Goal: Task Accomplishment & Management: Complete application form

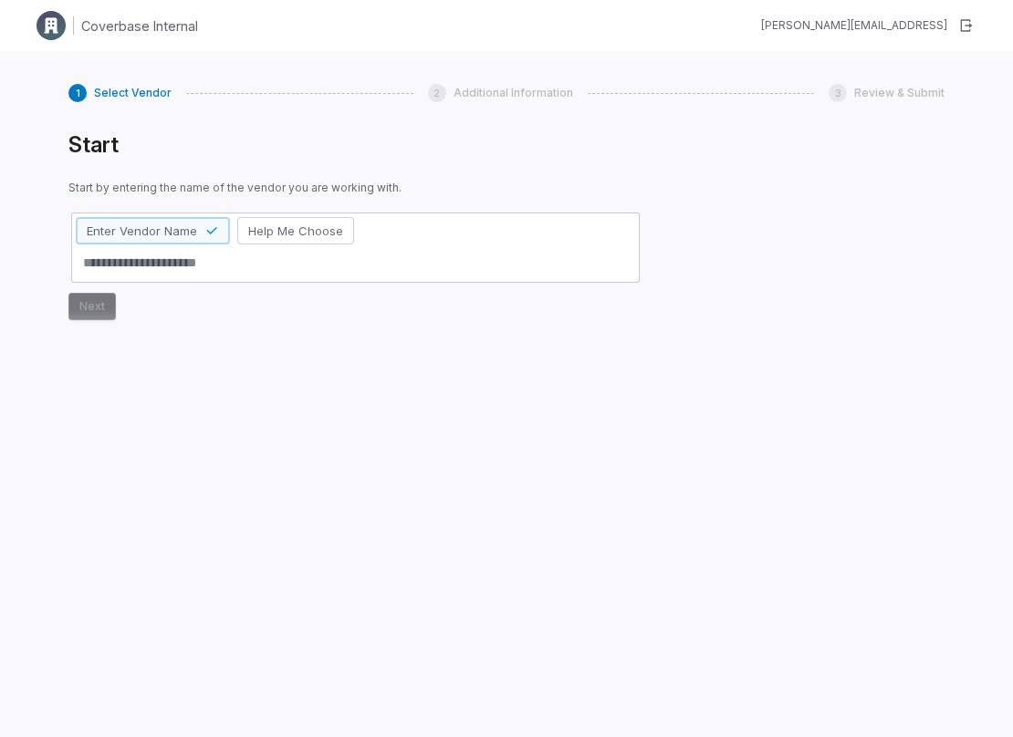
type textarea "*"
type textarea "**"
type textarea "*"
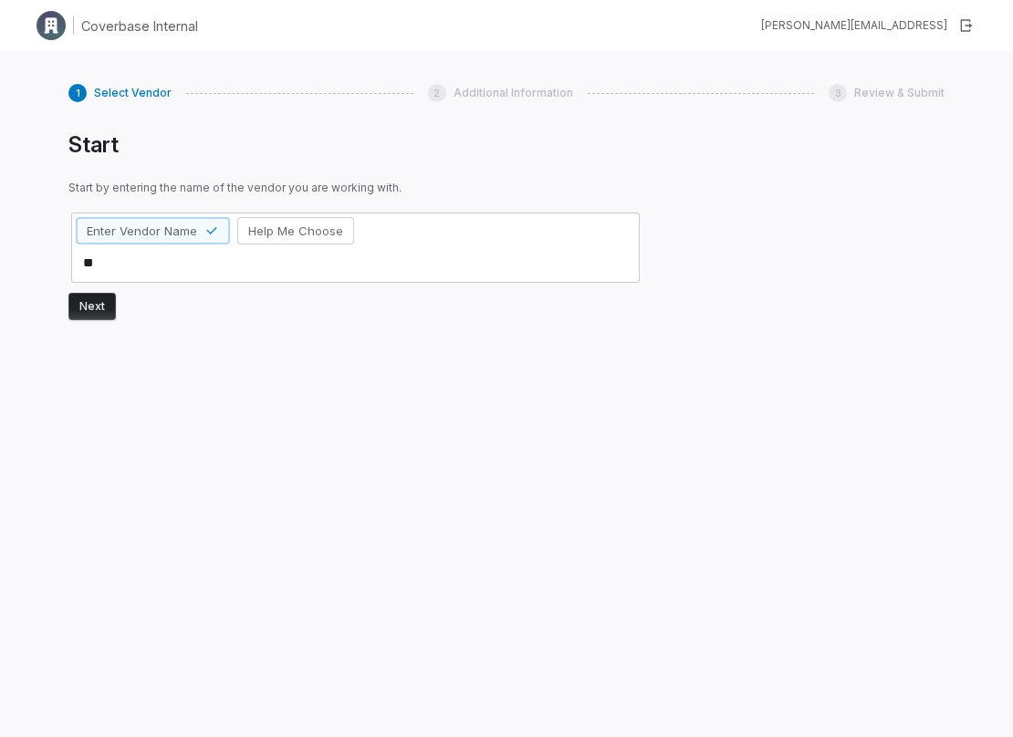
type textarea "***"
type textarea "*"
type textarea "****"
type textarea "*"
type textarea "*****"
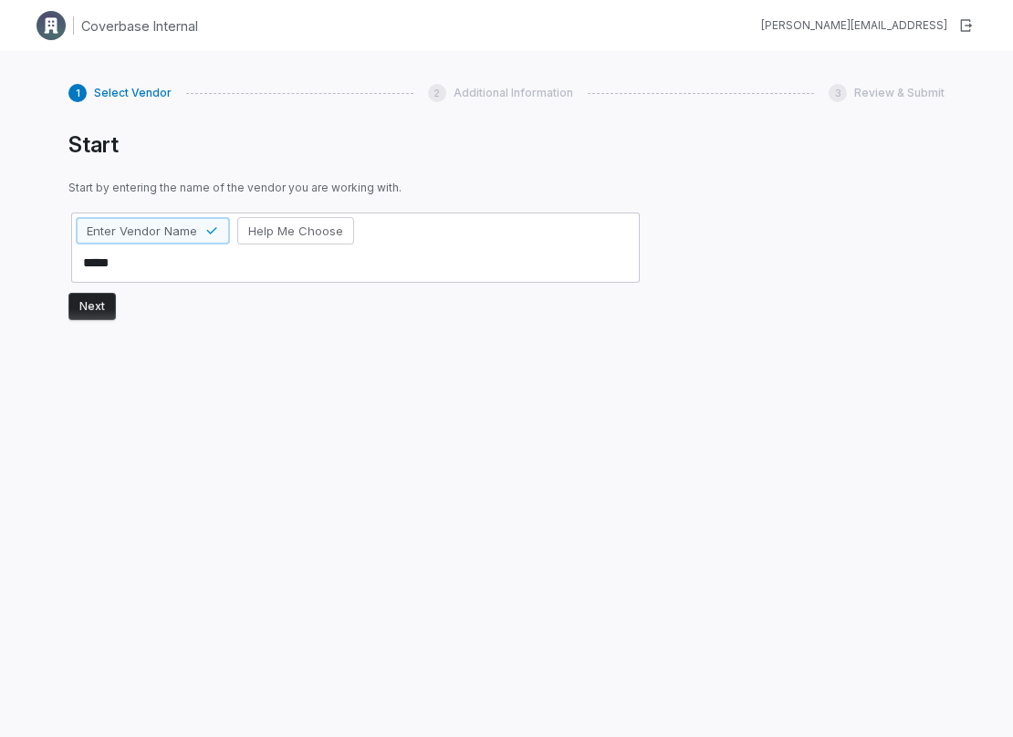
type textarea "*"
type textarea "******"
type textarea "*"
type textarea "*******"
click at [103, 314] on button "Next" at bounding box center [91, 306] width 47 height 27
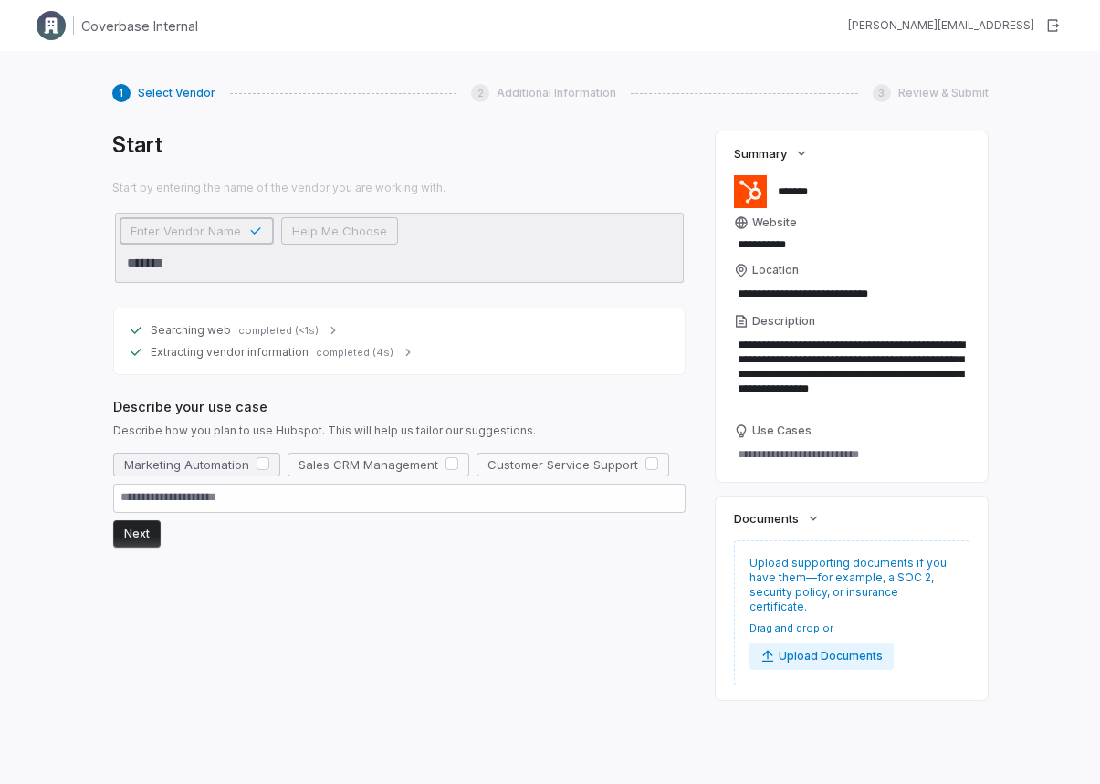
click at [225, 466] on span "Marketing Automation" at bounding box center [186, 464] width 125 height 16
click at [153, 536] on button "Next" at bounding box center [136, 533] width 47 height 27
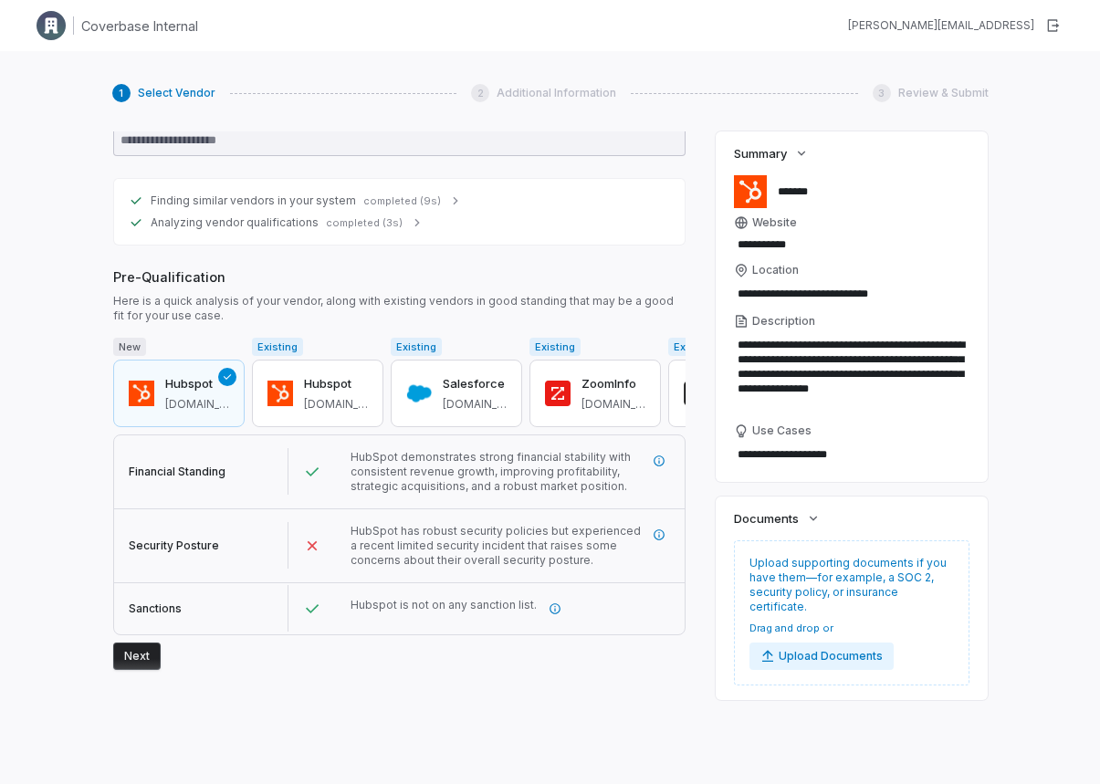
scroll to position [358, 0]
click at [146, 649] on button "Next" at bounding box center [136, 655] width 47 height 27
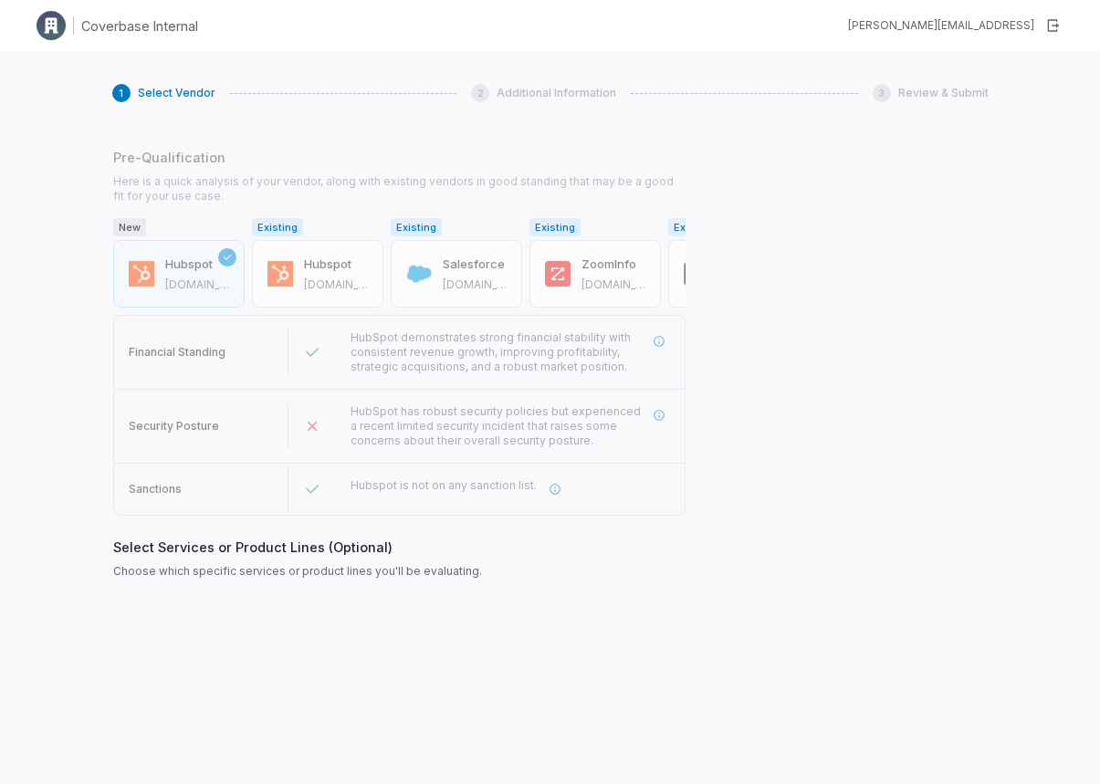
scroll to position [477, 0]
click at [145, 648] on button "Next" at bounding box center [136, 655] width 47 height 27
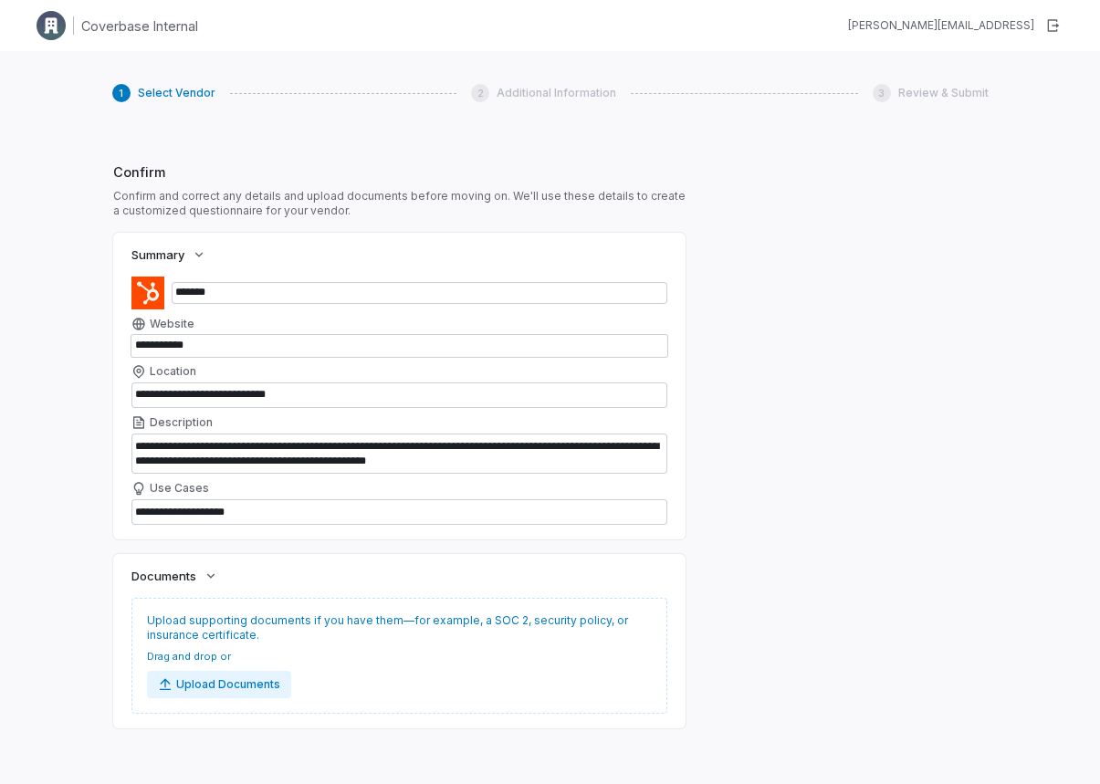
scroll to position [1000, 0]
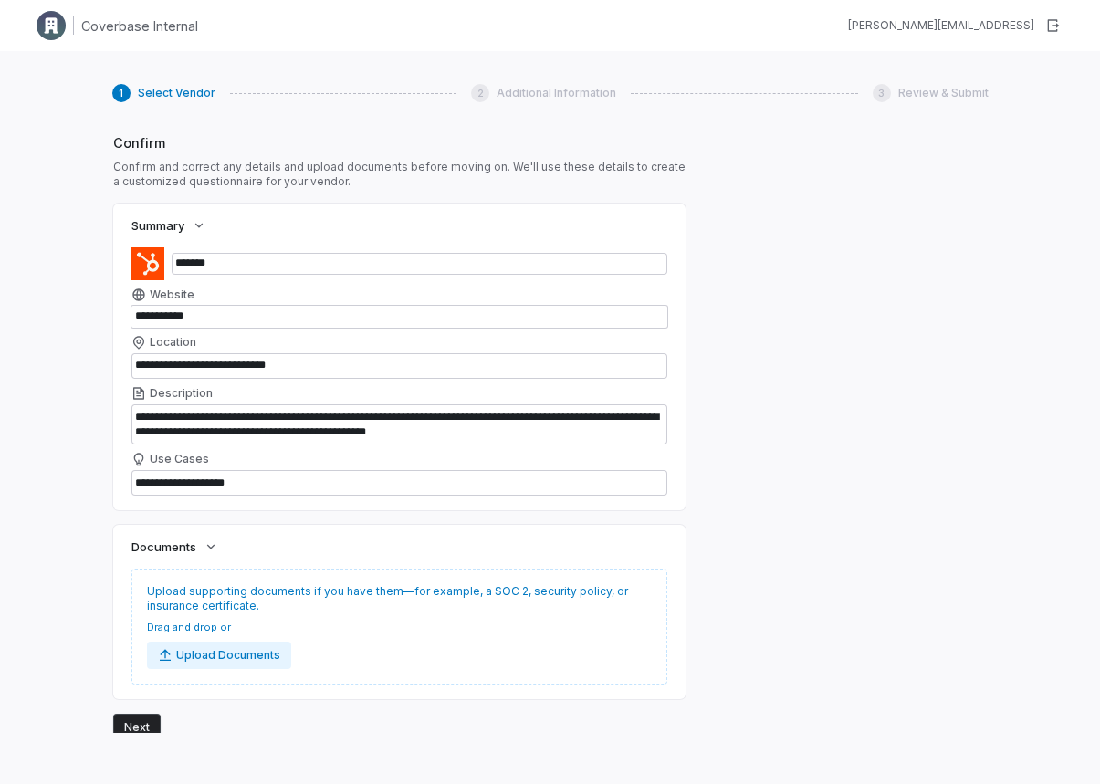
click at [139, 718] on button "Next" at bounding box center [136, 727] width 47 height 27
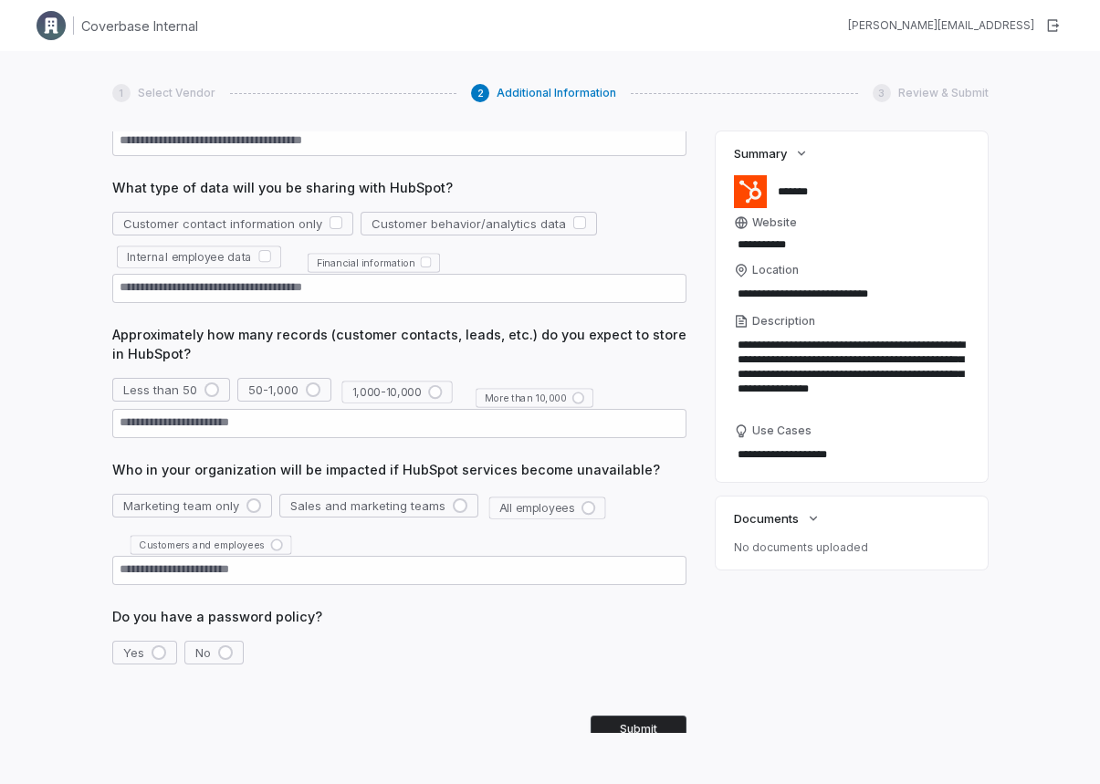
scroll to position [409, 0]
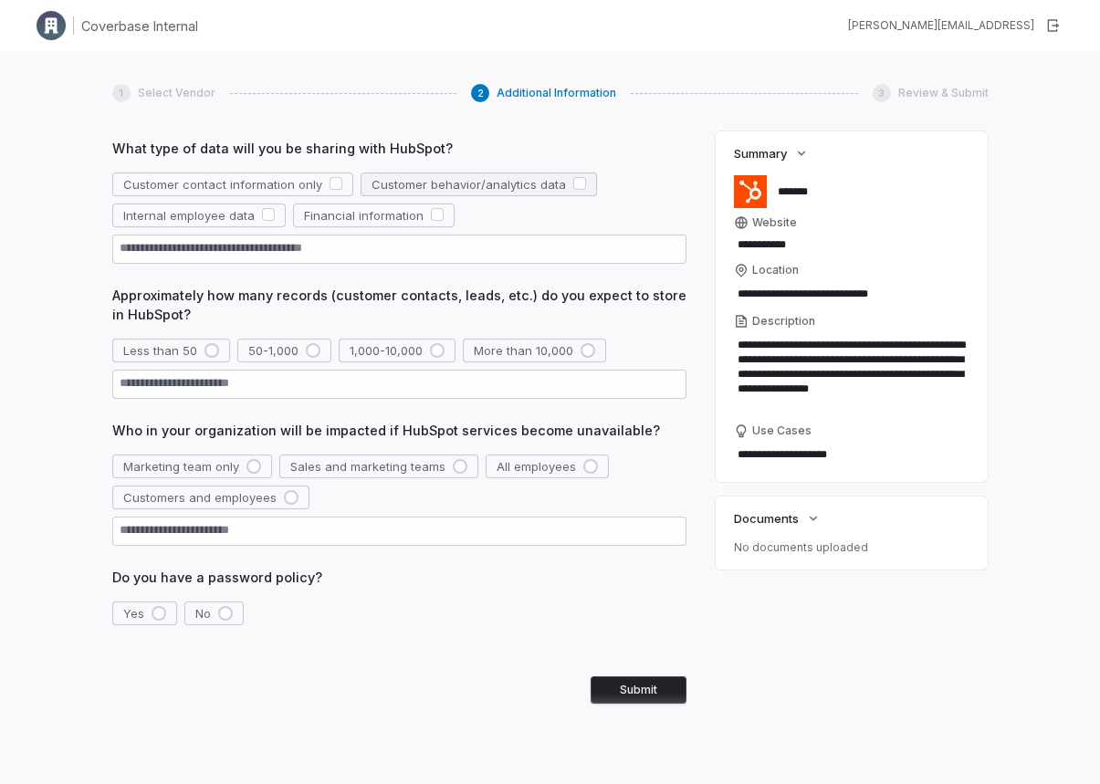
click at [442, 183] on span "Customer behavior/analytics data" at bounding box center [468, 184] width 194 height 16
click at [384, 345] on span "1,000-10,000" at bounding box center [386, 350] width 73 height 16
click at [227, 463] on span "Marketing team only" at bounding box center [181, 466] width 116 height 16
click at [157, 616] on div "button" at bounding box center [159, 613] width 15 height 15
click at [622, 689] on button "Submit" at bounding box center [639, 689] width 96 height 27
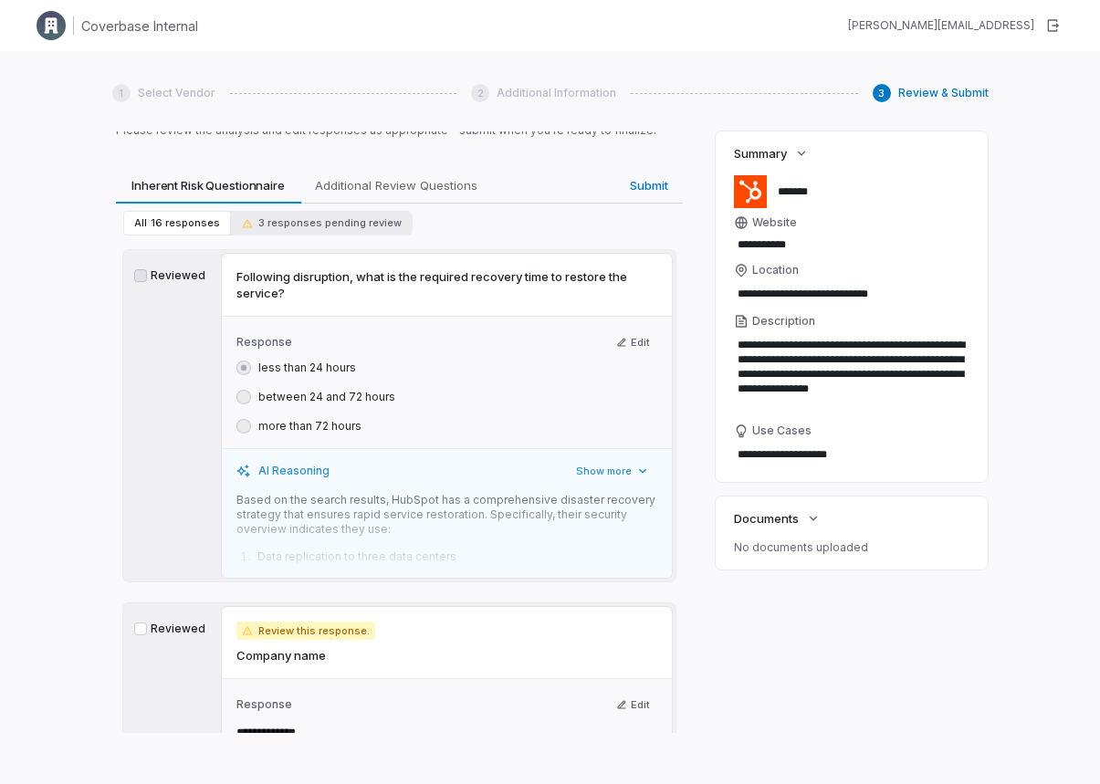
scroll to position [79, 0]
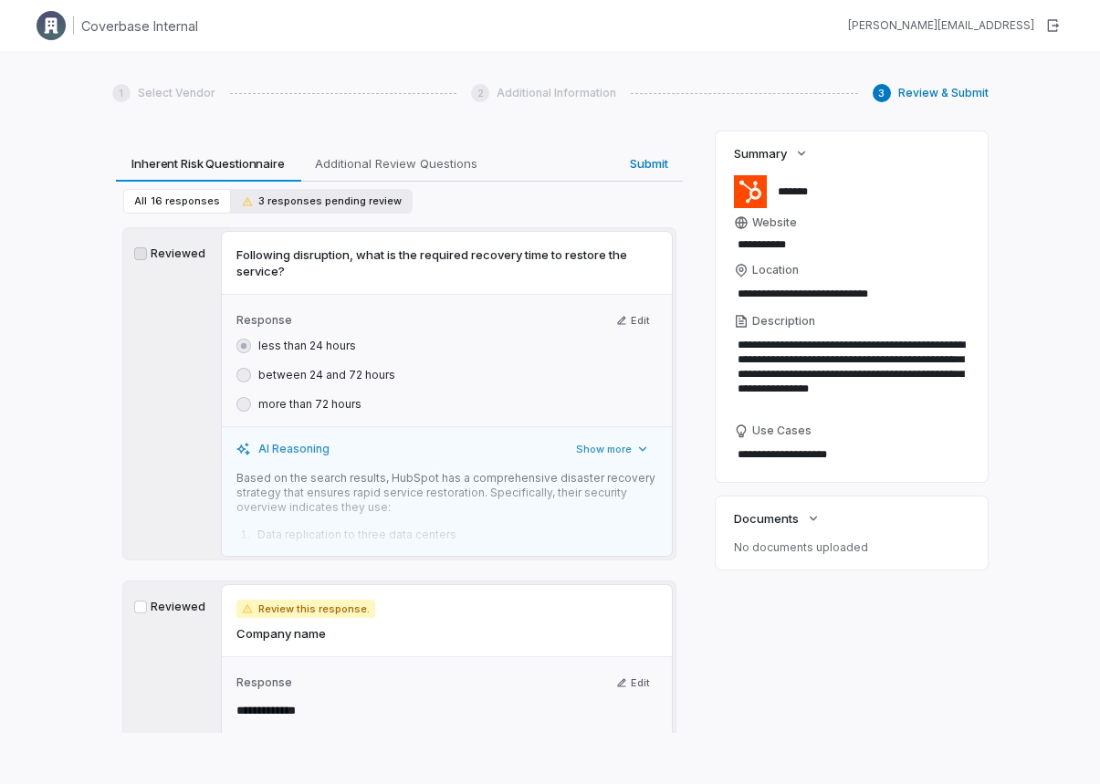
click at [312, 207] on span "3 responses pending review" at bounding box center [322, 201] width 160 height 14
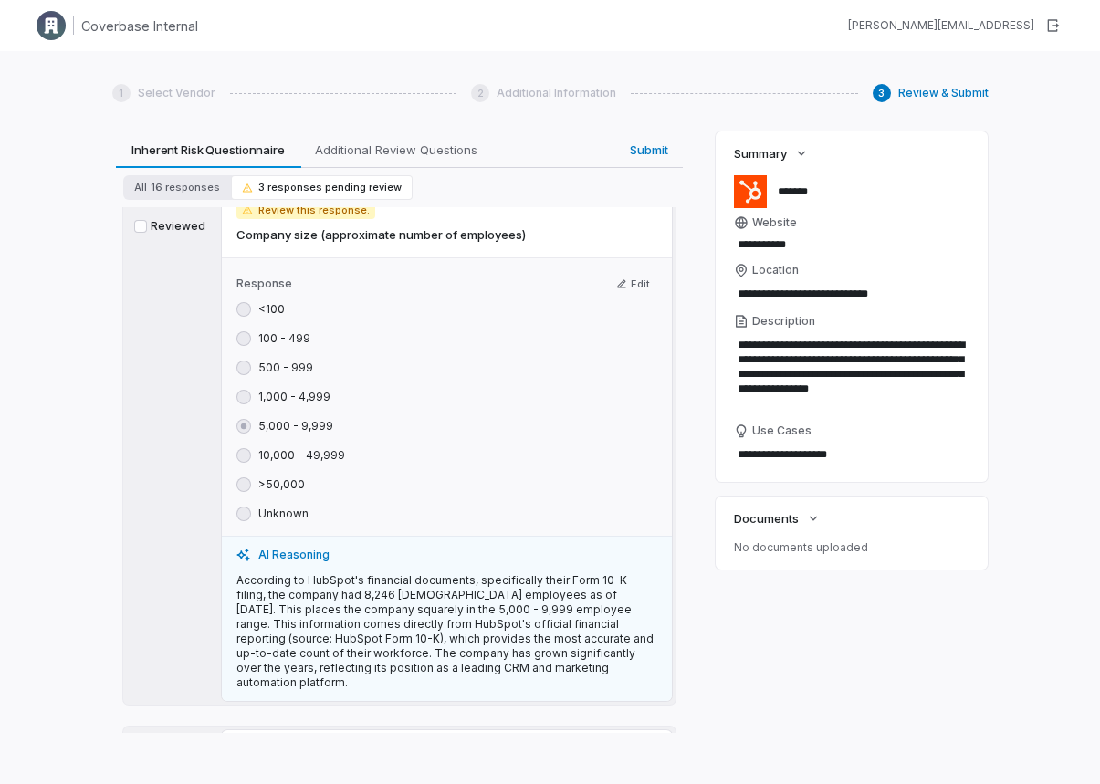
scroll to position [810, 0]
drag, startPoint x: 259, startPoint y: 440, endPoint x: 342, endPoint y: 439, distance: 83.1
click at [342, 435] on div "5,000 - 9,999" at bounding box center [446, 428] width 421 height 15
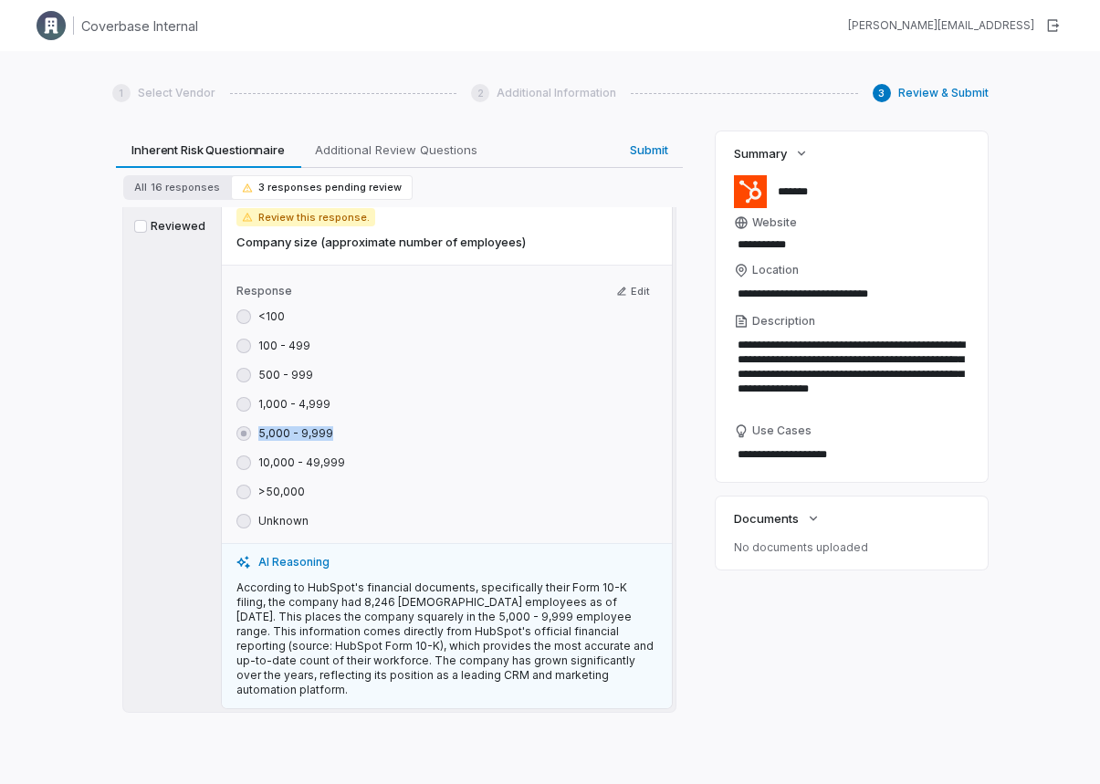
scroll to position [803, 0]
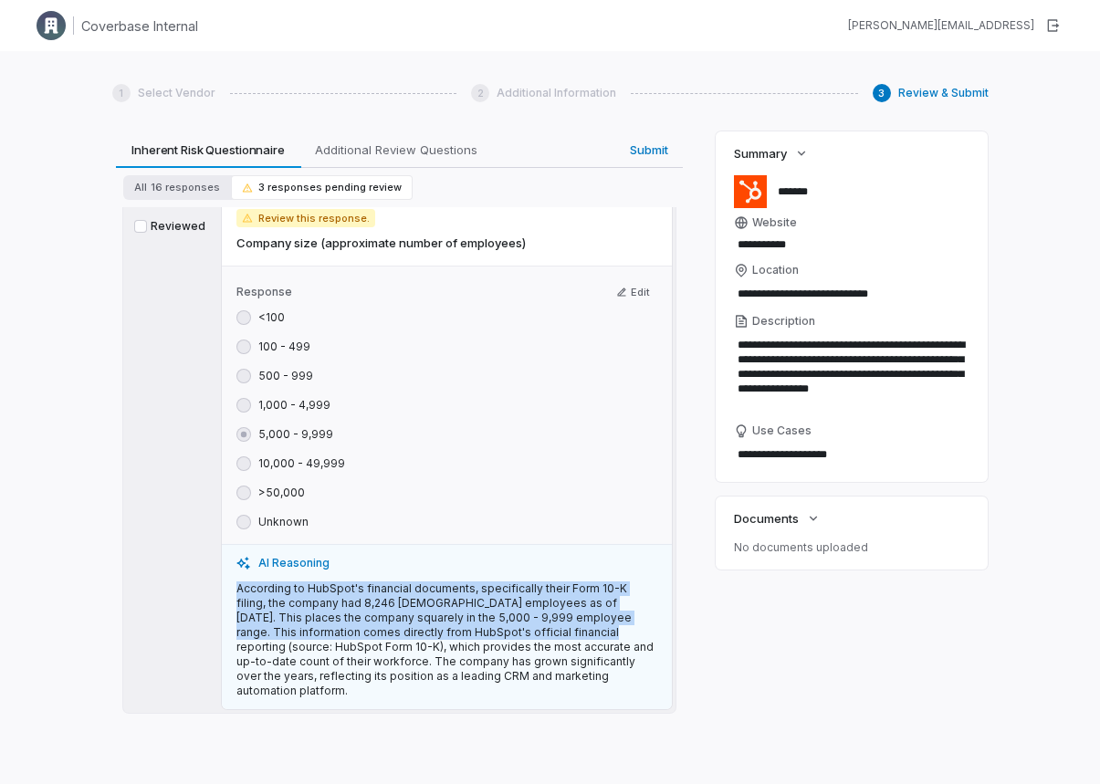
drag, startPoint x: 234, startPoint y: 603, endPoint x: 538, endPoint y: 646, distance: 307.8
click at [538, 646] on div "AI Reasoning According to HubSpot's financial documents, specifically their For…" at bounding box center [447, 626] width 450 height 165
click at [588, 614] on p "According to HubSpot's financial documents, specifically their Form 10-K filing…" at bounding box center [446, 639] width 421 height 117
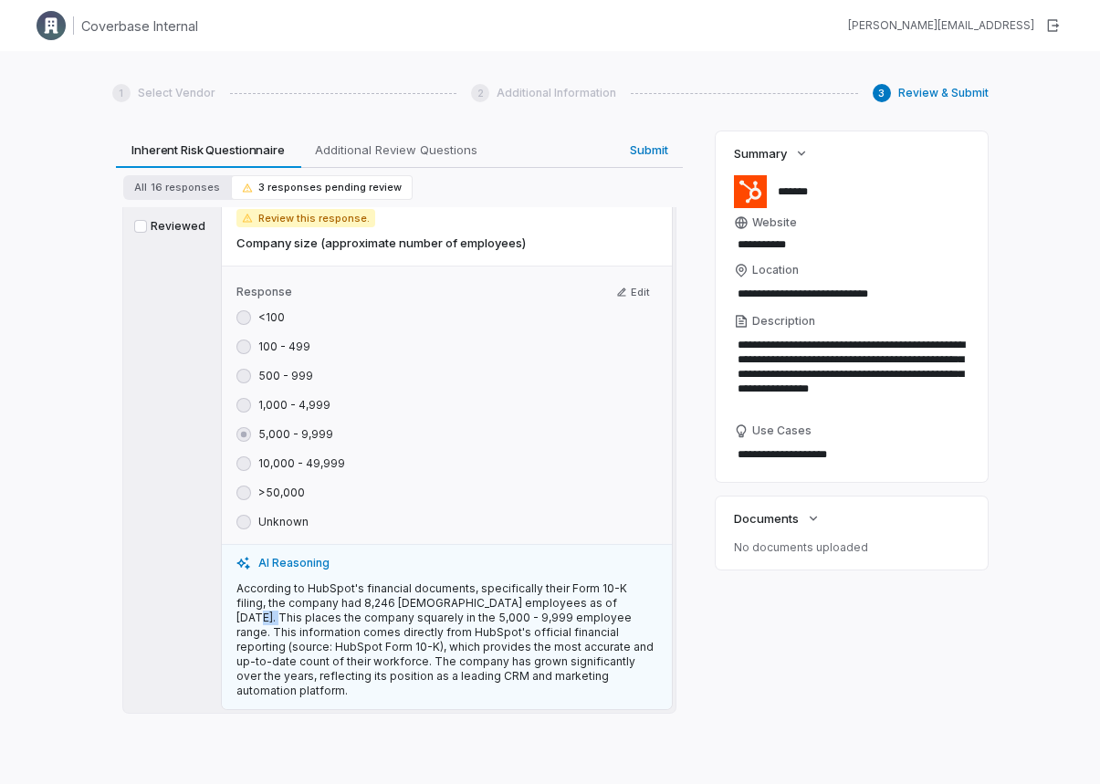
click at [588, 614] on p "According to HubSpot's financial documents, specifically their Form 10-K filing…" at bounding box center [446, 639] width 421 height 117
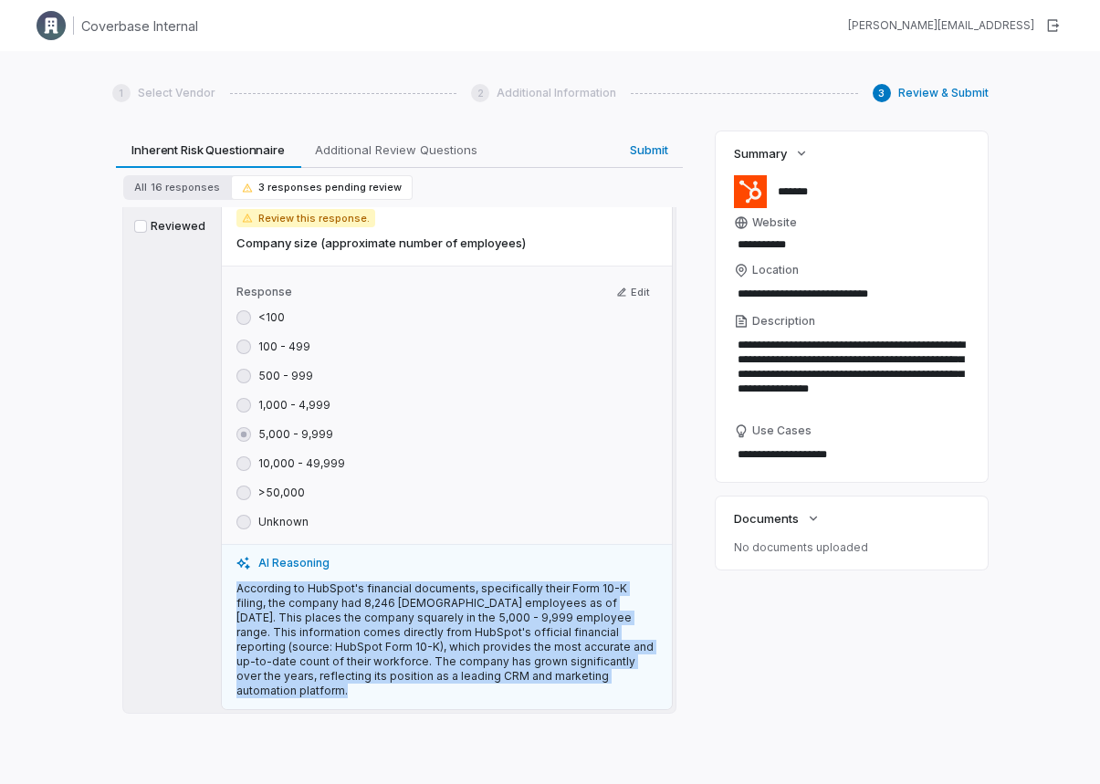
click at [588, 614] on p "According to HubSpot's financial documents, specifically their Form 10-K filing…" at bounding box center [446, 639] width 421 height 117
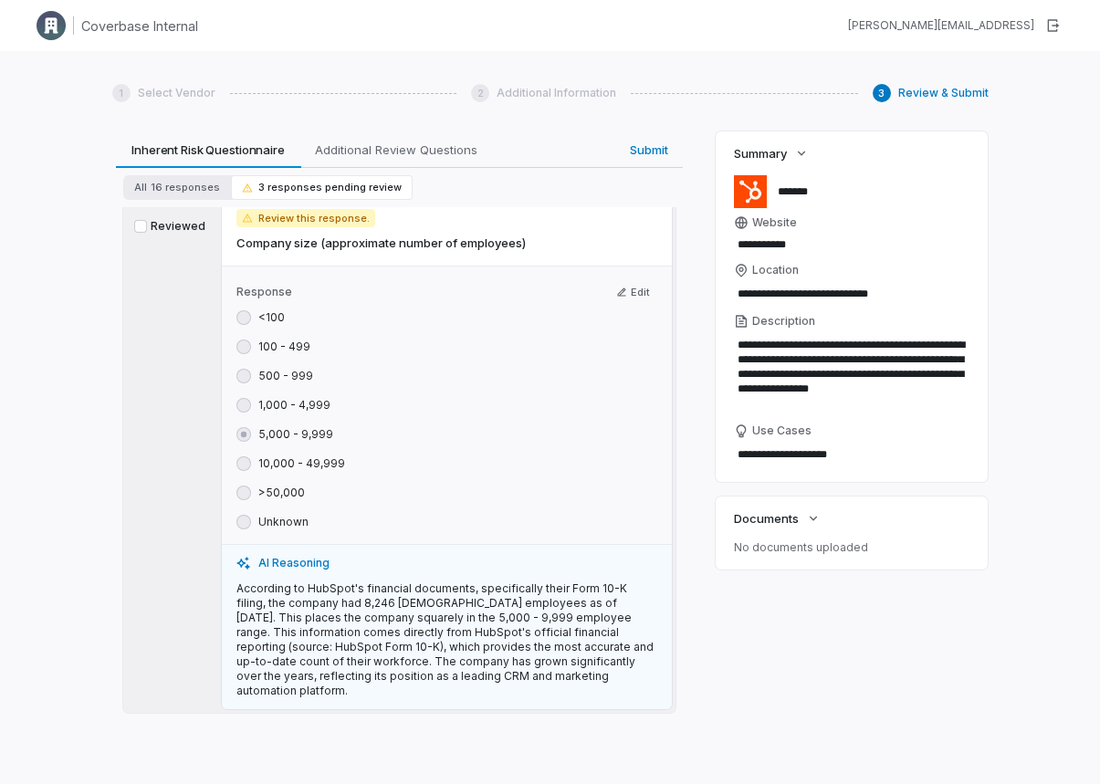
click at [582, 618] on p "According to HubSpot's financial documents, specifically their Form 10-K filing…" at bounding box center [446, 639] width 421 height 117
drag, startPoint x: 350, startPoint y: 661, endPoint x: 568, endPoint y: 669, distance: 217.4
click at [568, 669] on p "According to HubSpot's financial documents, specifically their Form 10-K filing…" at bounding box center [446, 639] width 421 height 117
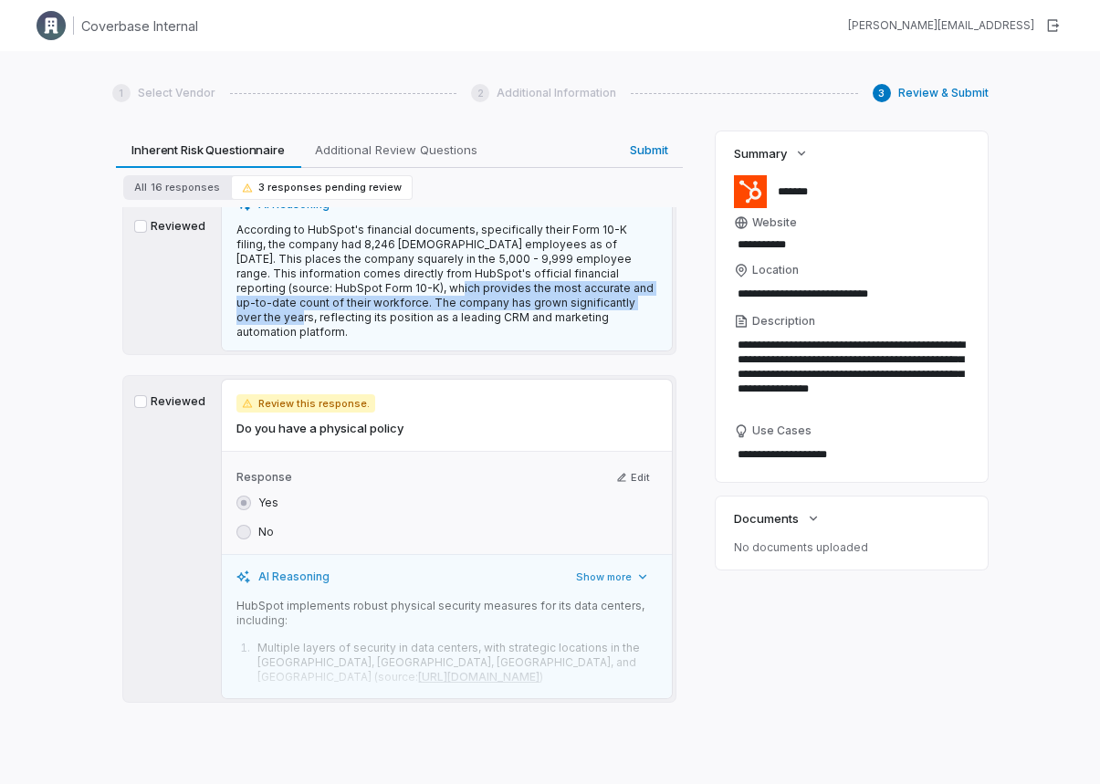
scroll to position [1228, 0]
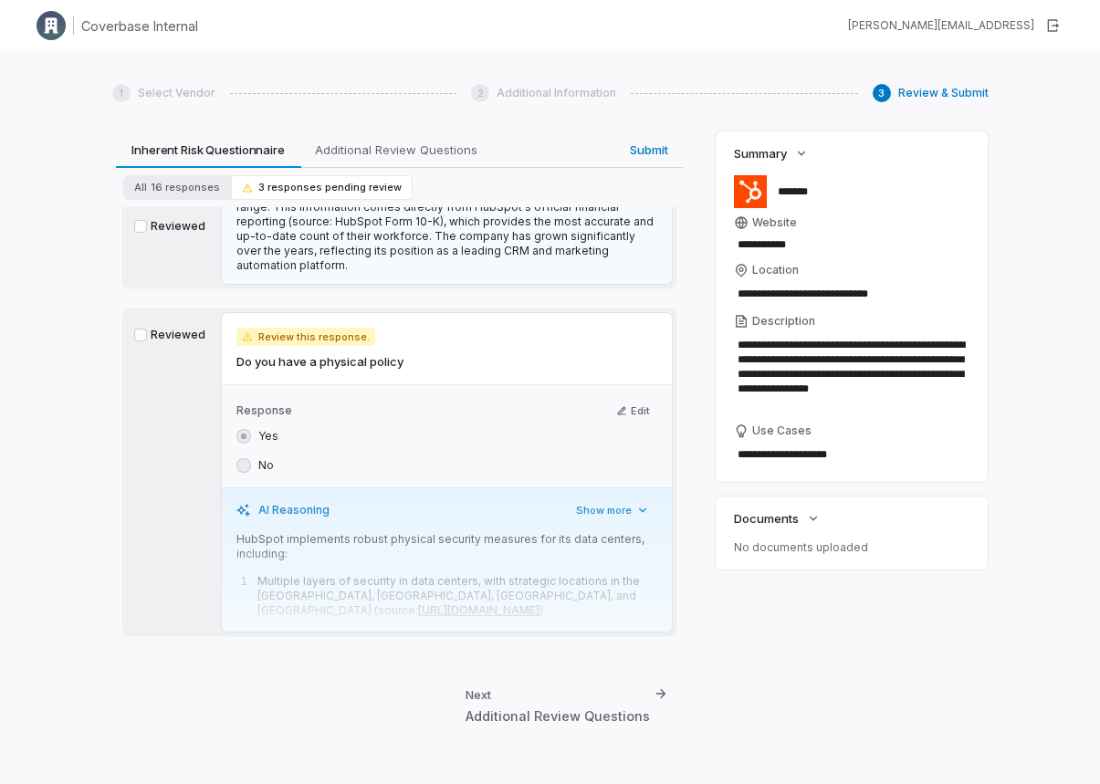
click at [487, 607] on li "Multiple layers of security in data centers, with strategic locations in the Un…" at bounding box center [454, 596] width 403 height 44
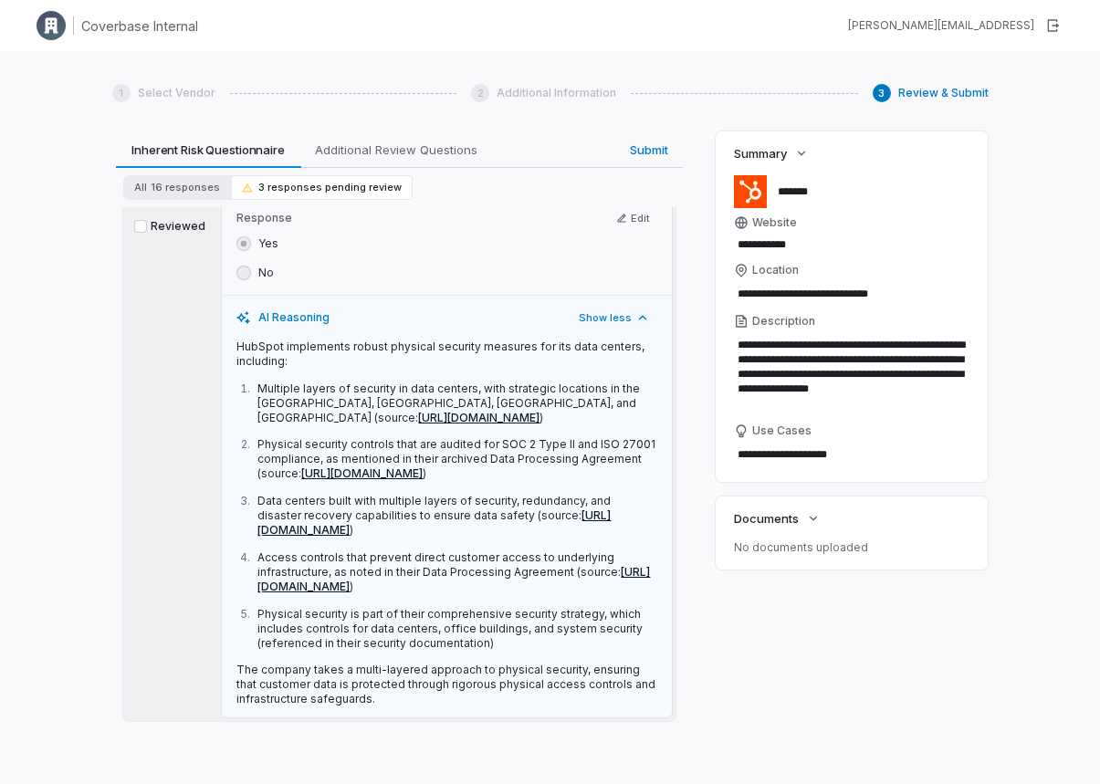
scroll to position [1472, 0]
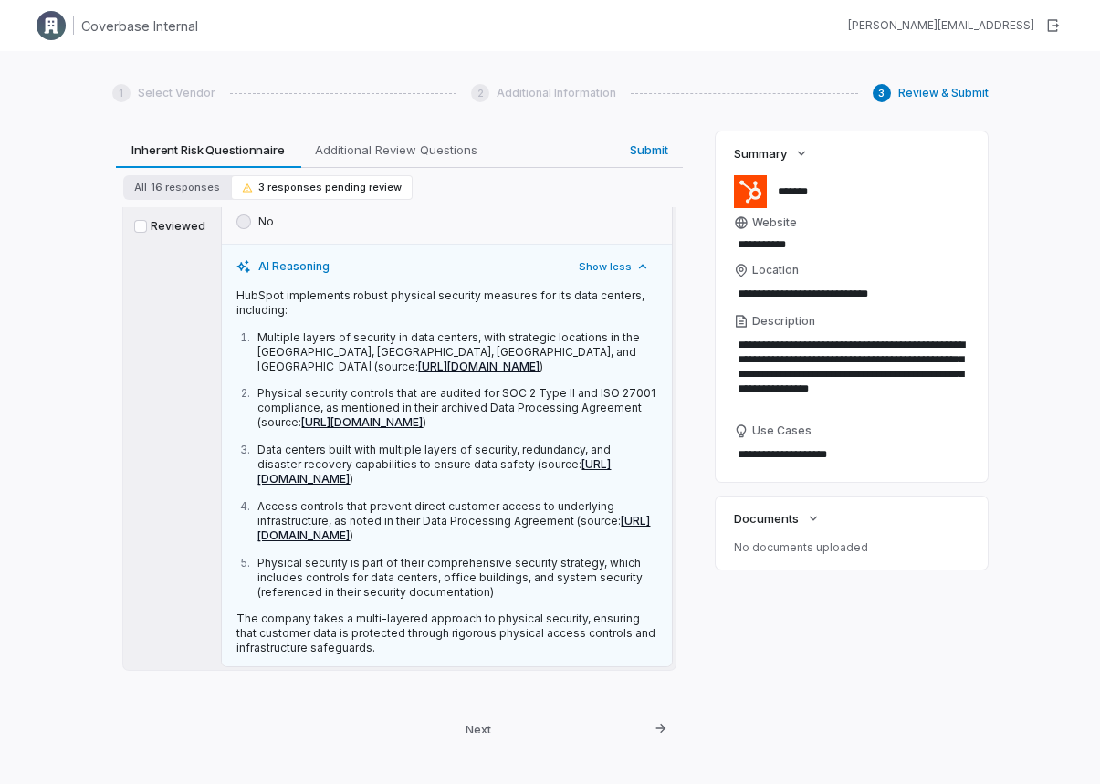
click at [455, 445] on p "Data centers built with multiple layers of security, redundancy, and disaster r…" at bounding box center [456, 465] width 399 height 44
click at [142, 225] on button "Reviewed" at bounding box center [140, 226] width 13 height 13
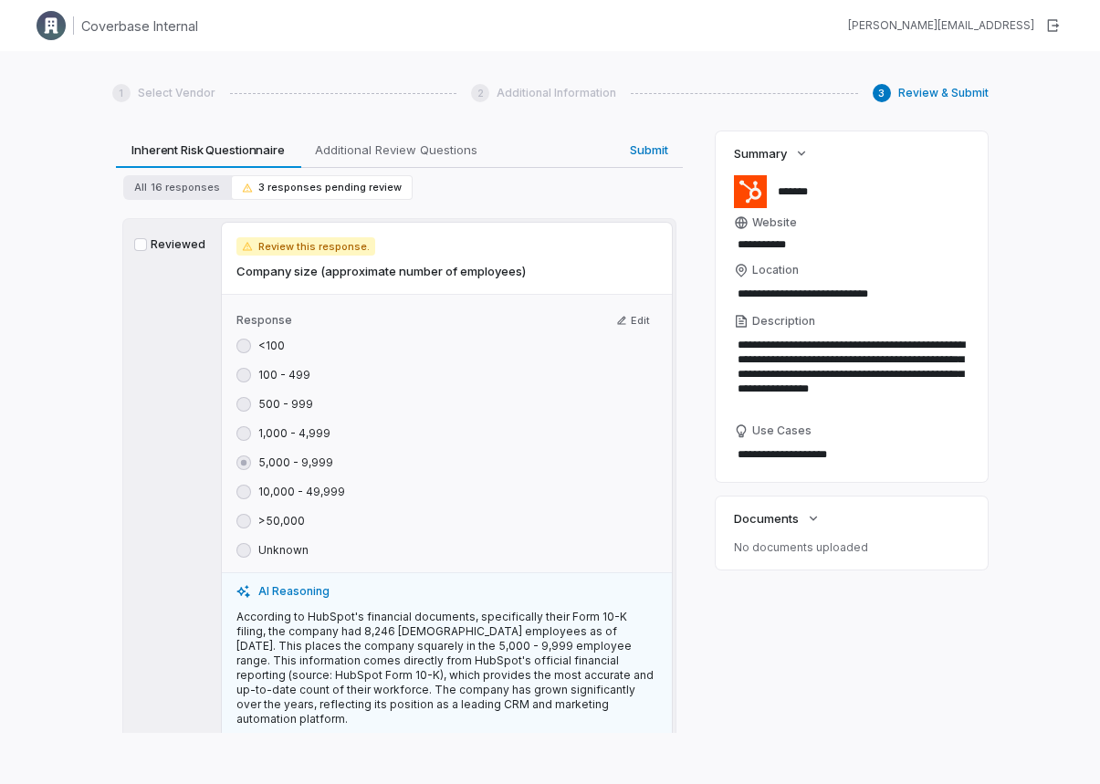
scroll to position [695, 0]
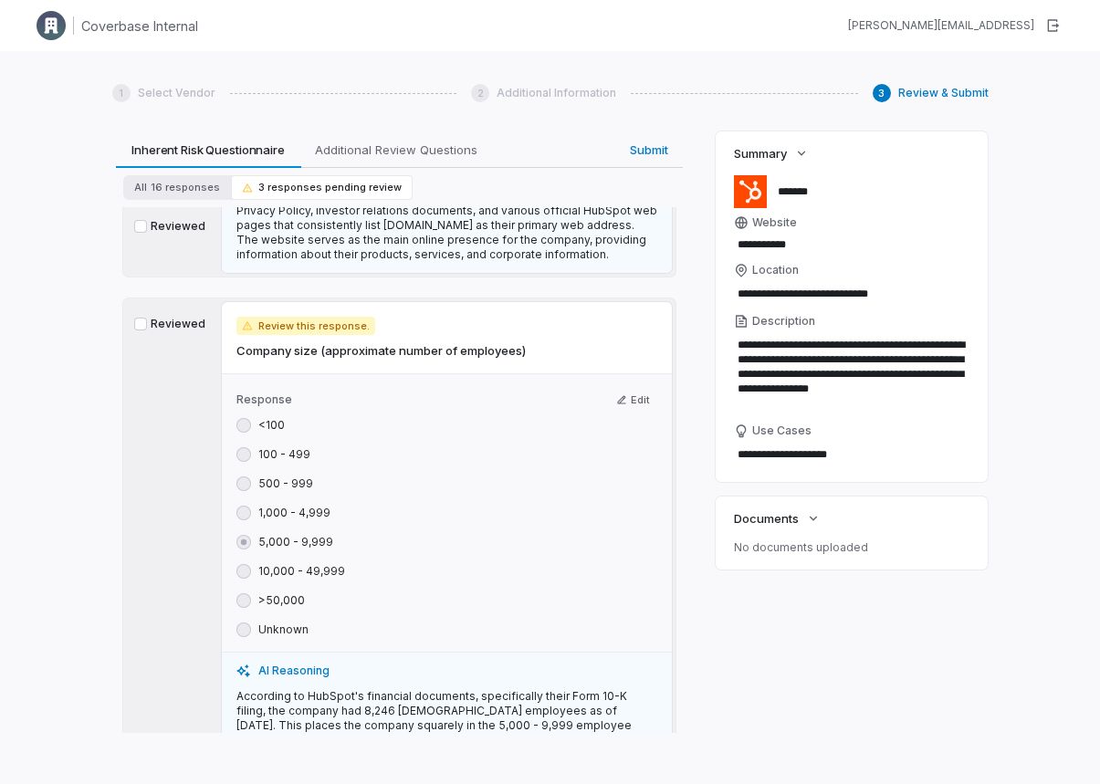
click at [141, 232] on button "Reviewed" at bounding box center [140, 226] width 13 height 13
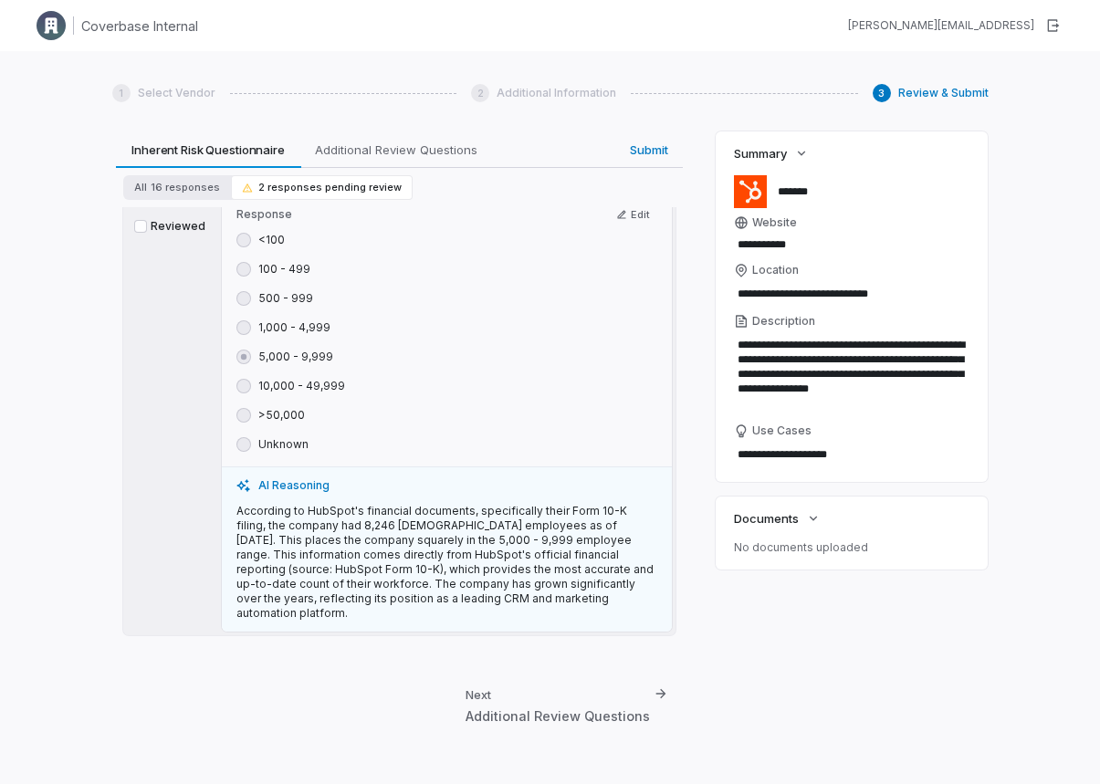
click at [142, 229] on button "Reviewed" at bounding box center [140, 226] width 13 height 13
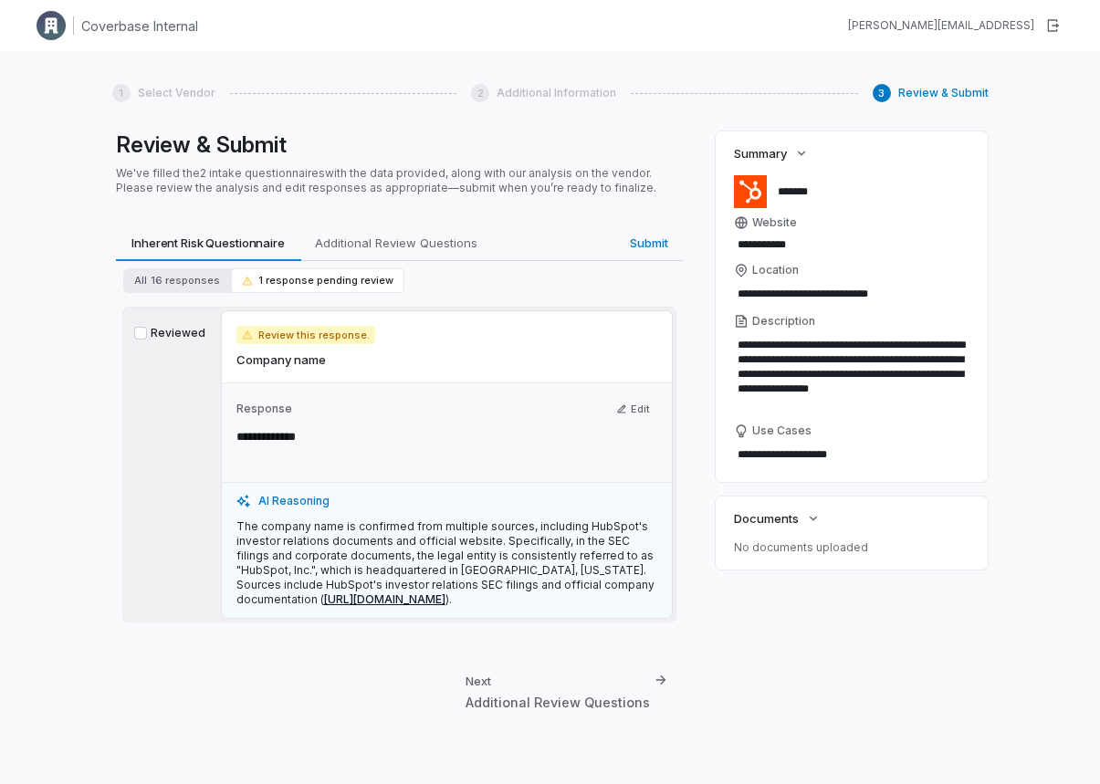
scroll to position [1, 0]
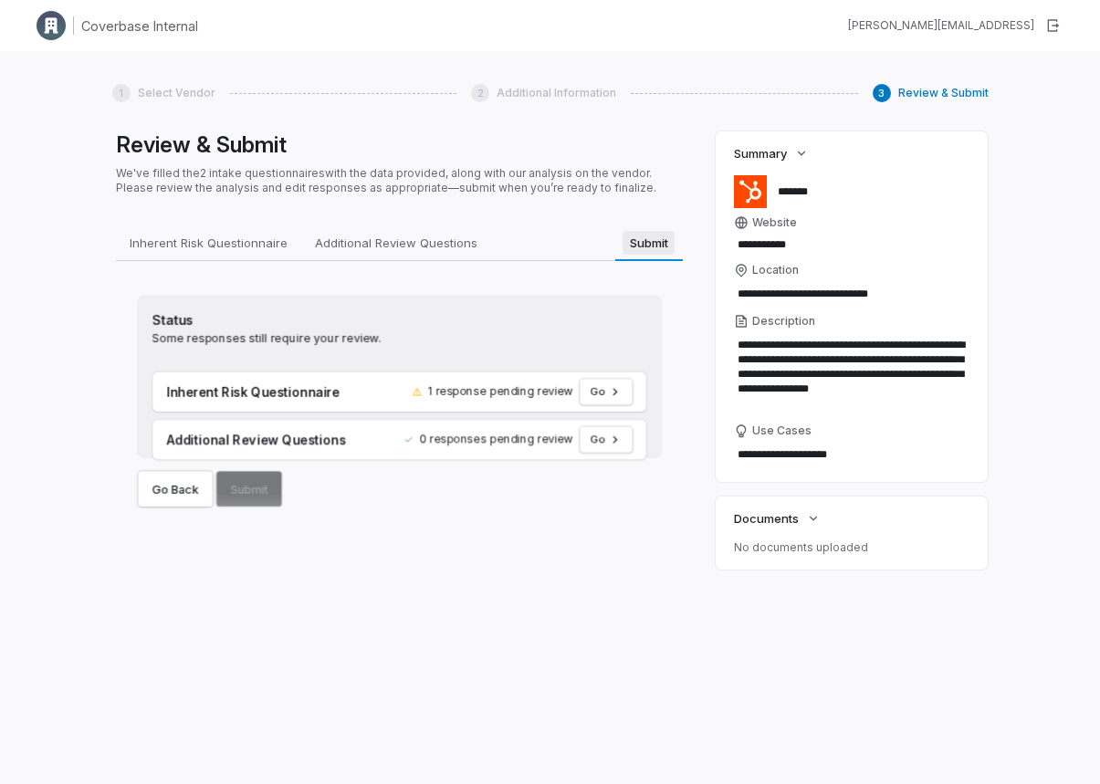
click at [649, 245] on span "Submit" at bounding box center [648, 243] width 52 height 24
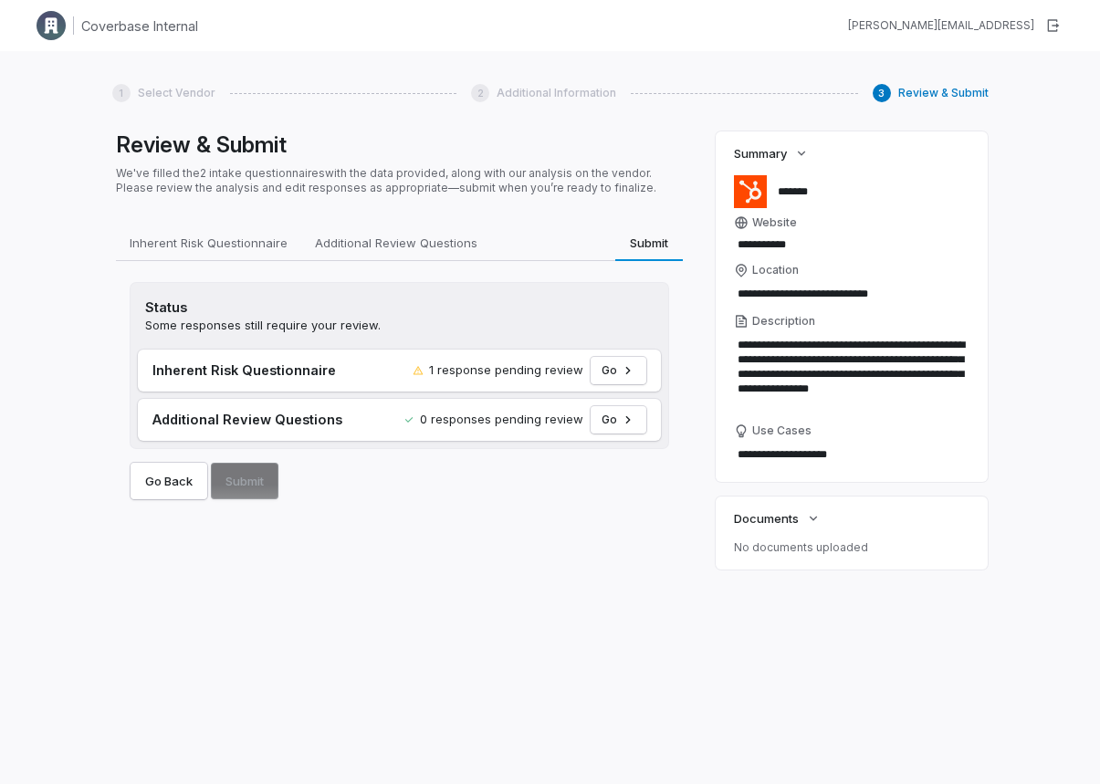
type textarea "*"
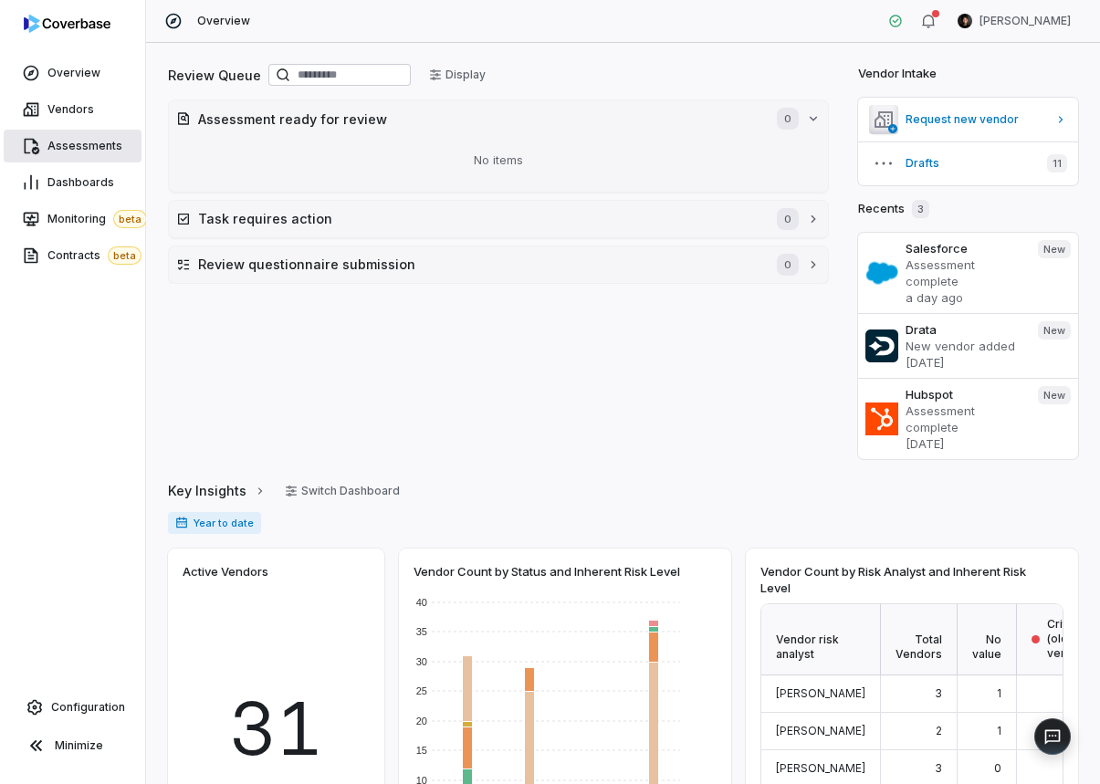
click at [81, 152] on span "Assessments" at bounding box center [84, 146] width 75 height 15
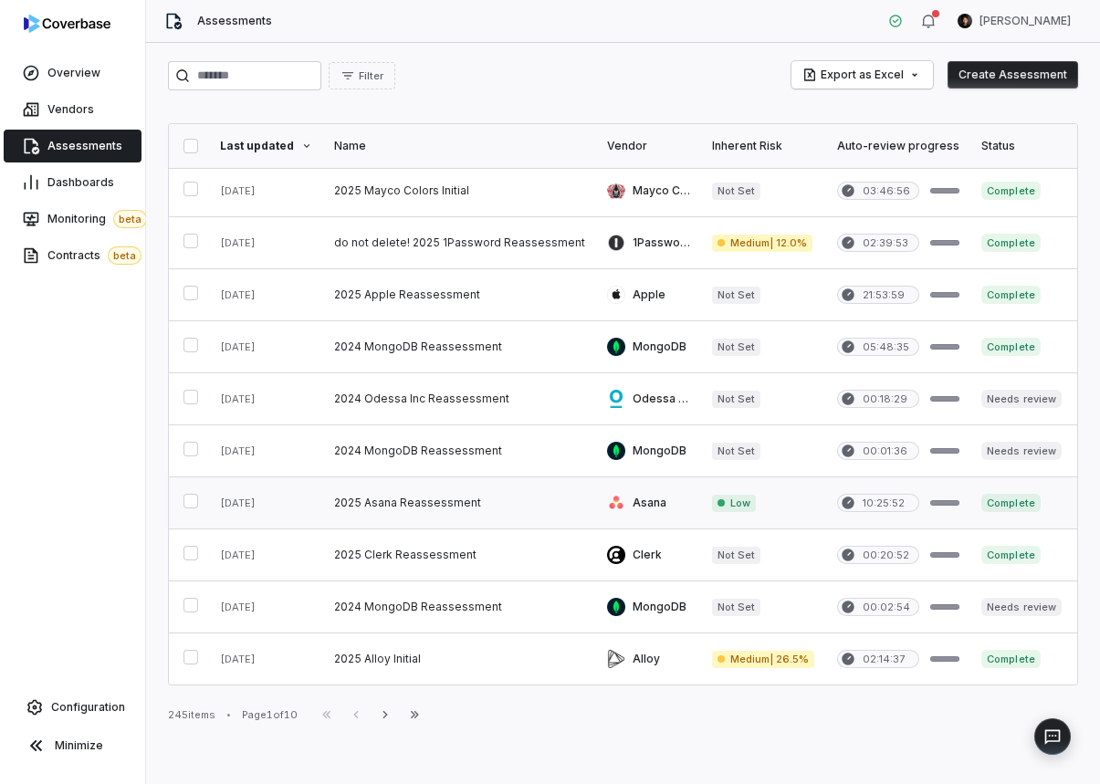
scroll to position [339, 0]
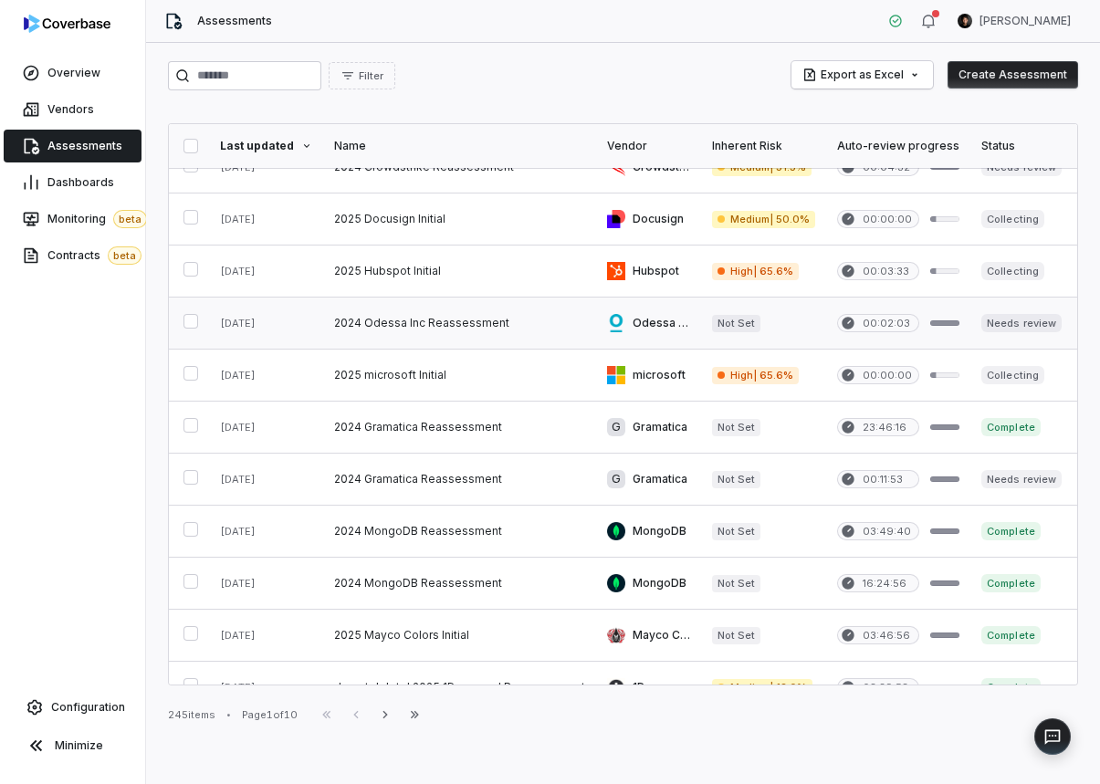
click at [447, 312] on link at bounding box center [459, 323] width 273 height 51
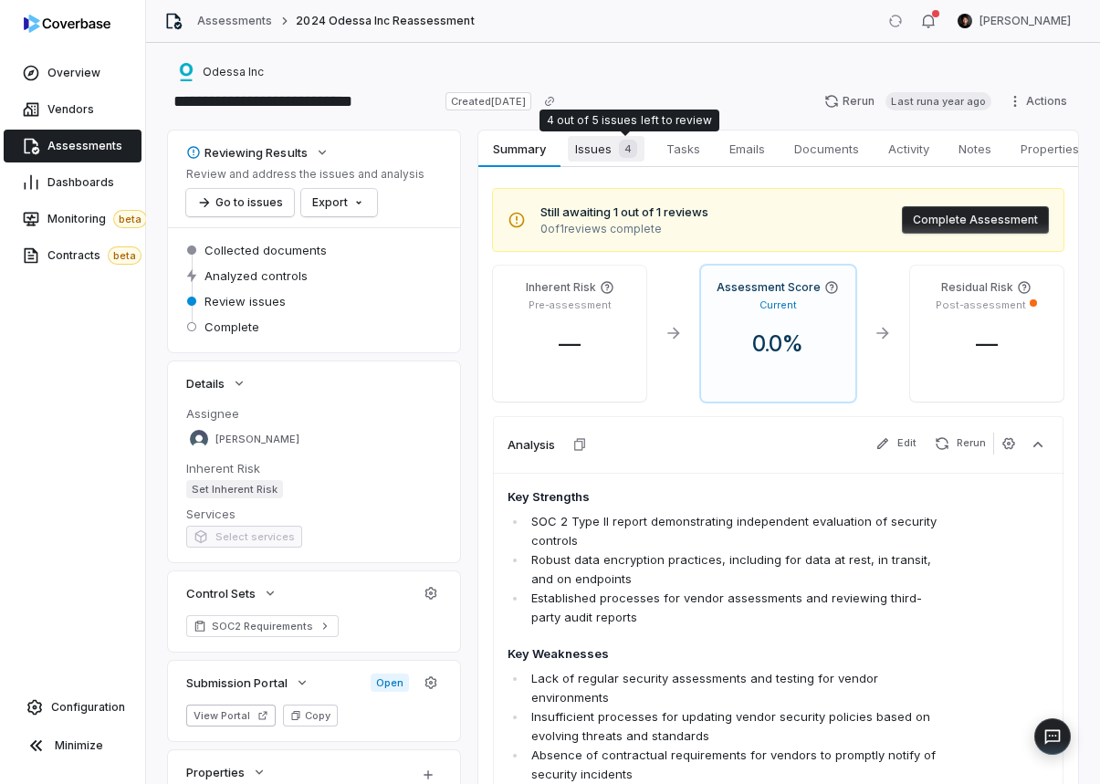
click at [632, 137] on span "Issues 4" at bounding box center [606, 149] width 77 height 26
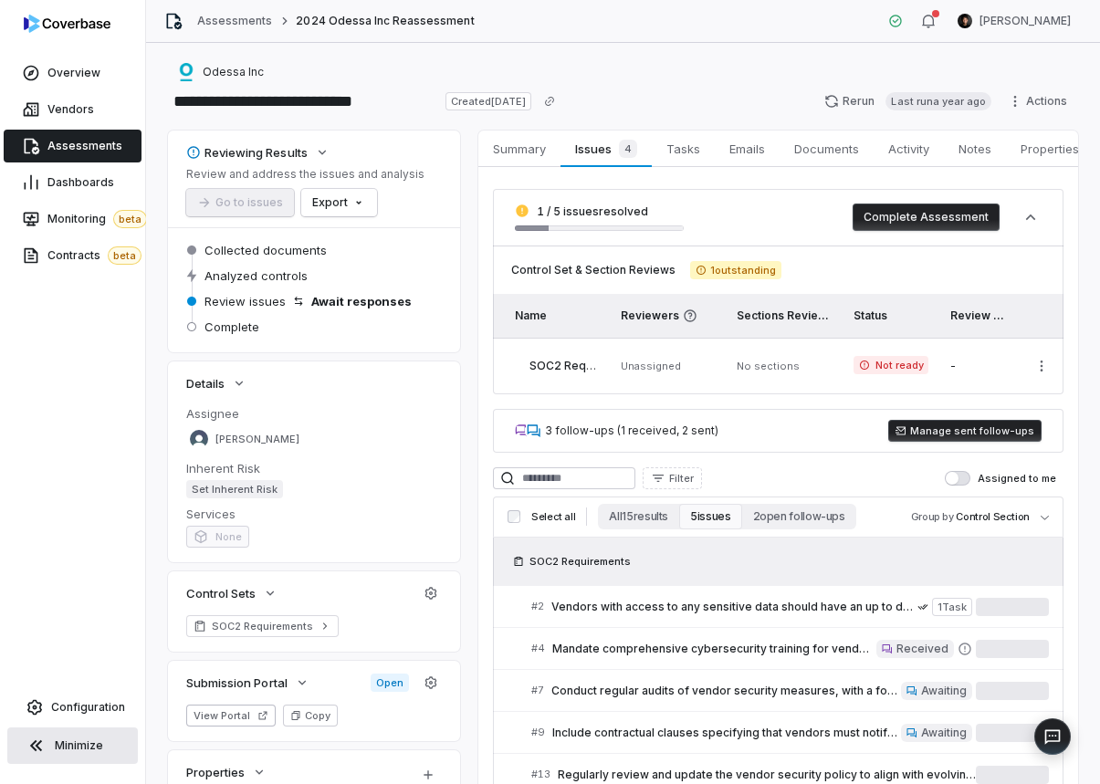
click at [65, 737] on span "Minimize" at bounding box center [79, 745] width 48 height 15
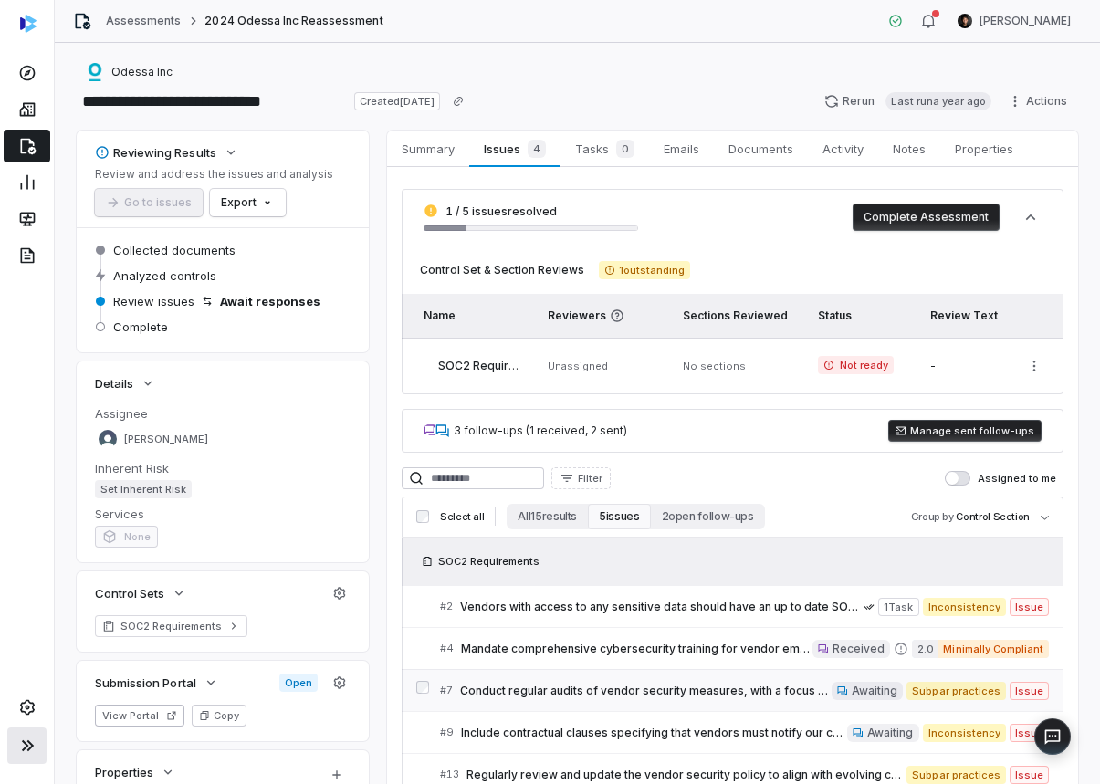
click at [576, 695] on span "Conduct regular audits of vendor security measures, with a focus on vulnerabili…" at bounding box center [645, 691] width 371 height 15
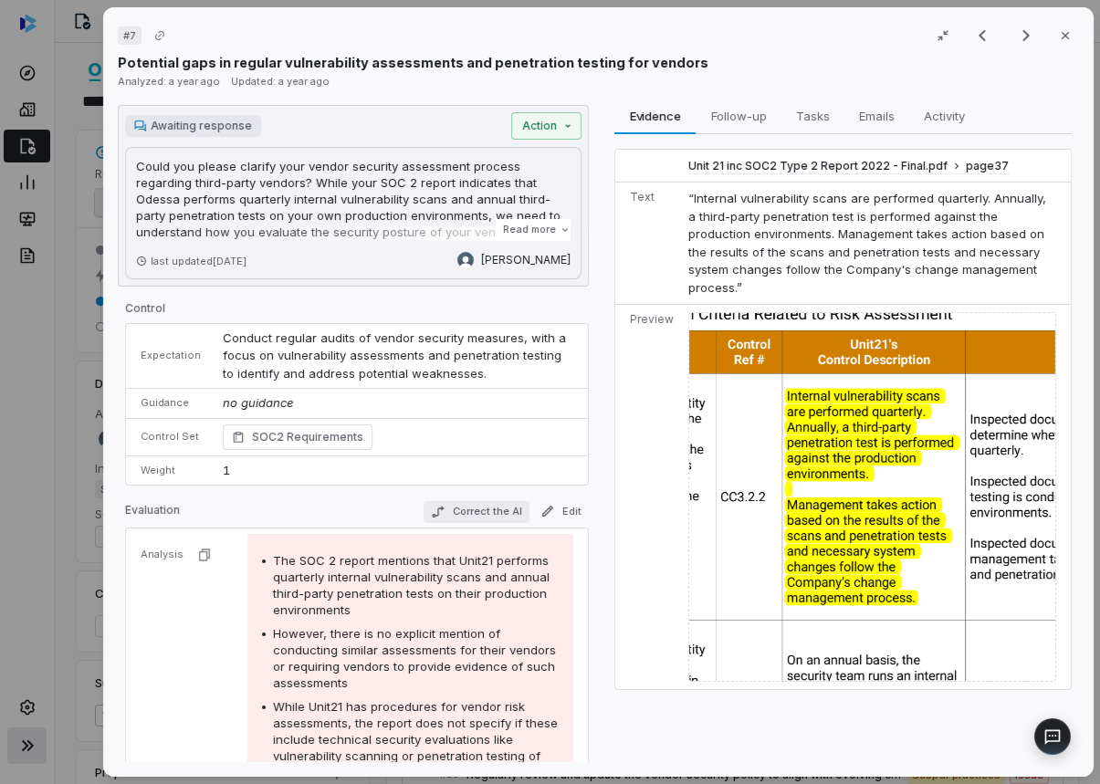
scroll to position [353, 0]
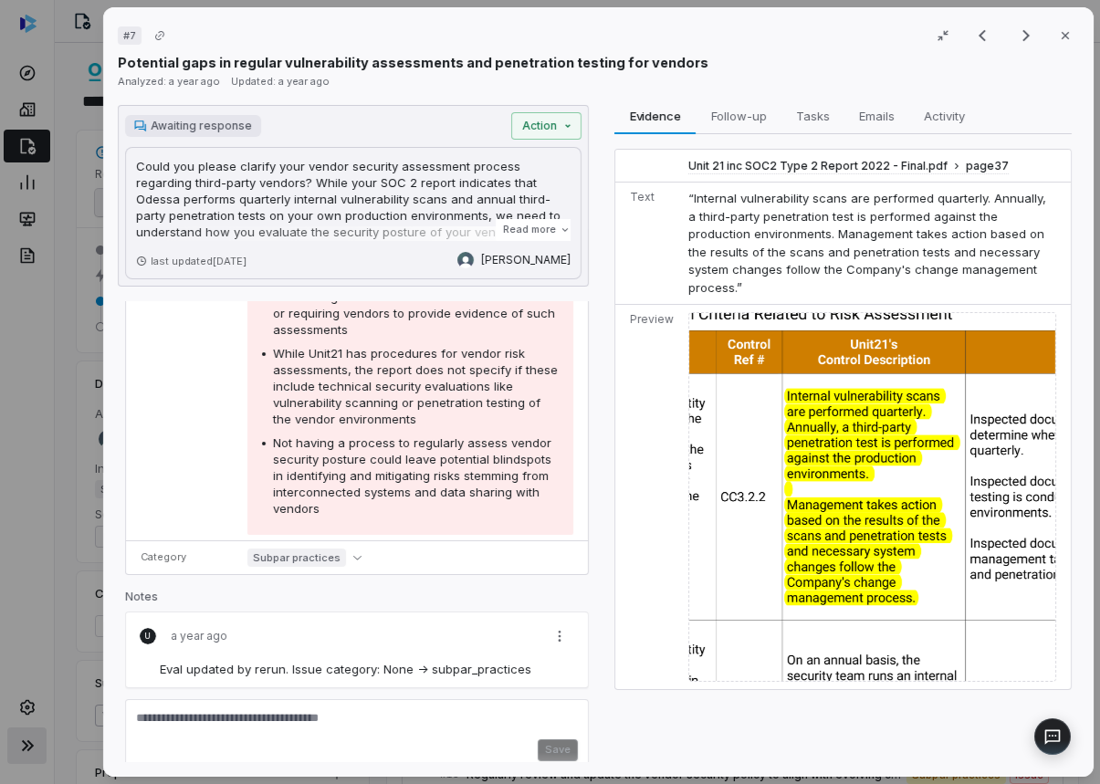
click at [265, 719] on textarea at bounding box center [357, 724] width 442 height 29
click at [232, 710] on textarea at bounding box center [357, 724] width 442 height 29
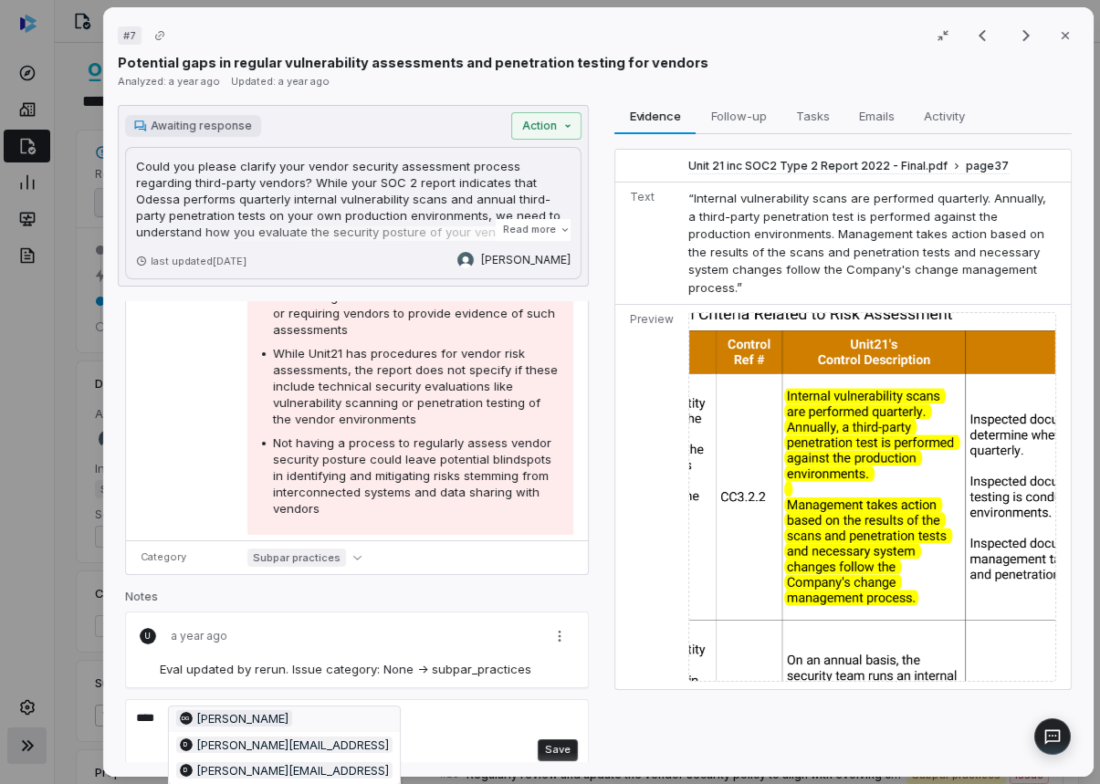
click at [252, 728] on li "DG [PERSON_NAME]" at bounding box center [285, 719] width 232 height 26
type textarea "**********"
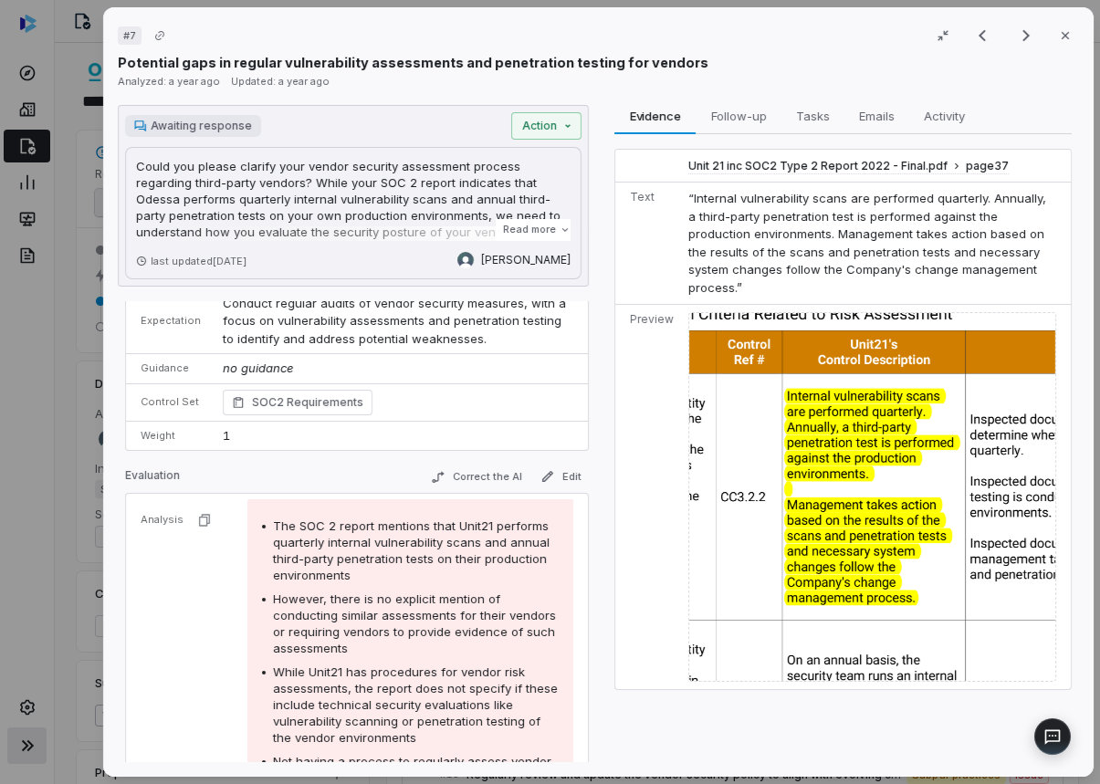
scroll to position [0, 0]
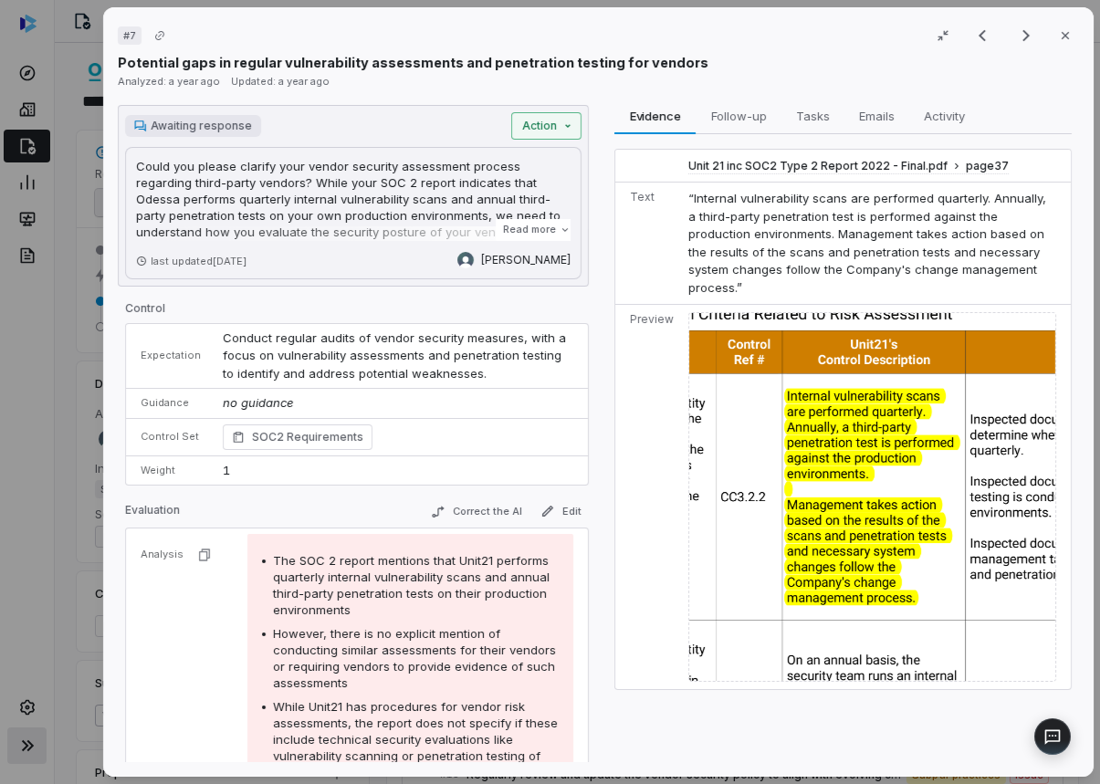
click at [543, 125] on div "# 7 Result 3 of 5 Close Potential gaps in regular vulnerability assessments and…" at bounding box center [550, 392] width 1100 height 784
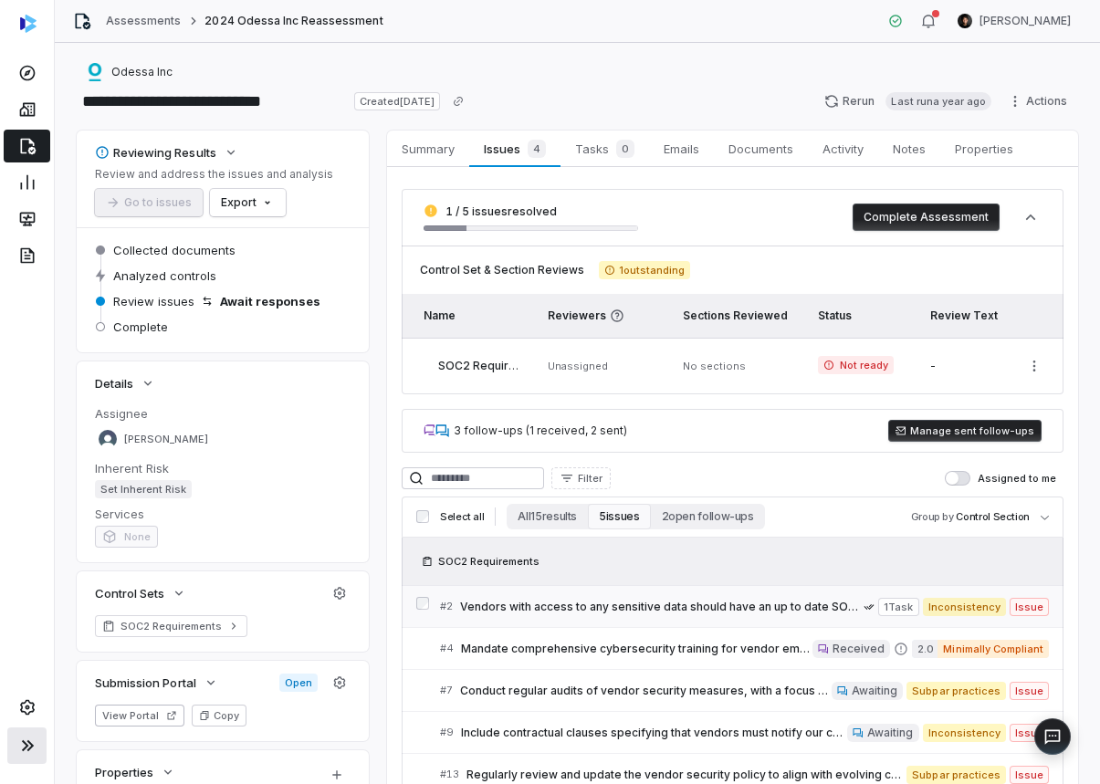
click at [704, 616] on link "# 2 Vendors with access to any sensitive data should have an up to date SOC 2 T…" at bounding box center [744, 606] width 609 height 41
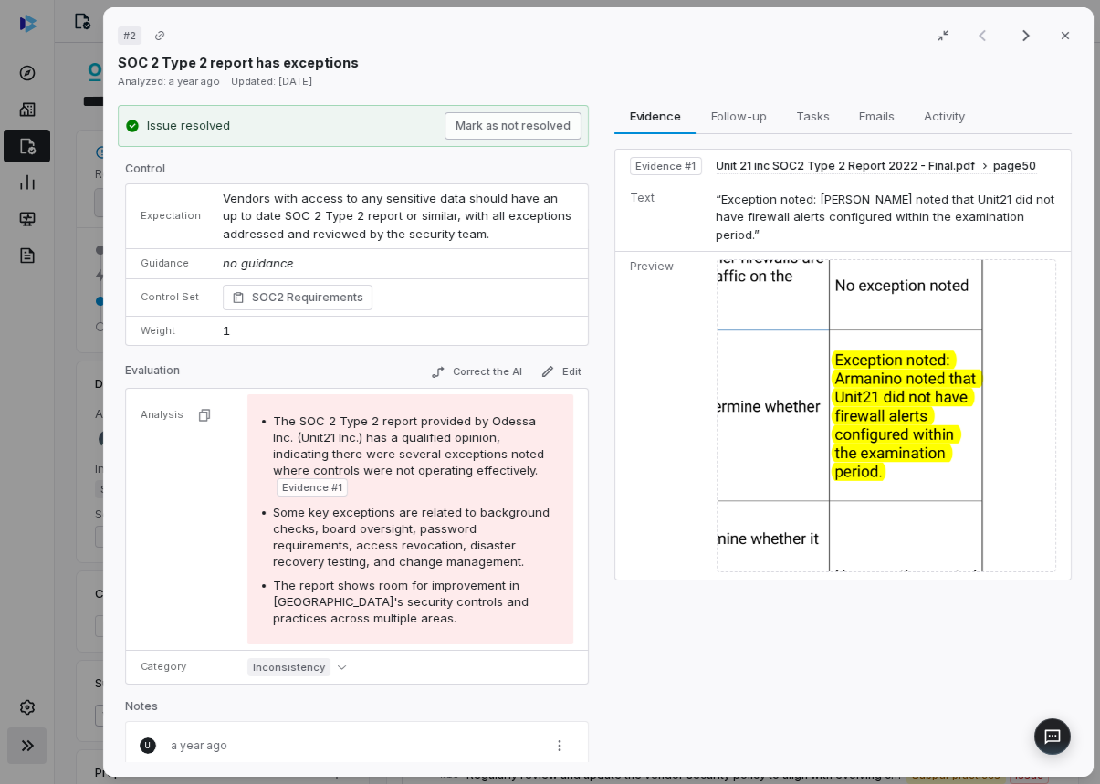
click at [523, 121] on button "Mark as not resolved" at bounding box center [512, 125] width 137 height 27
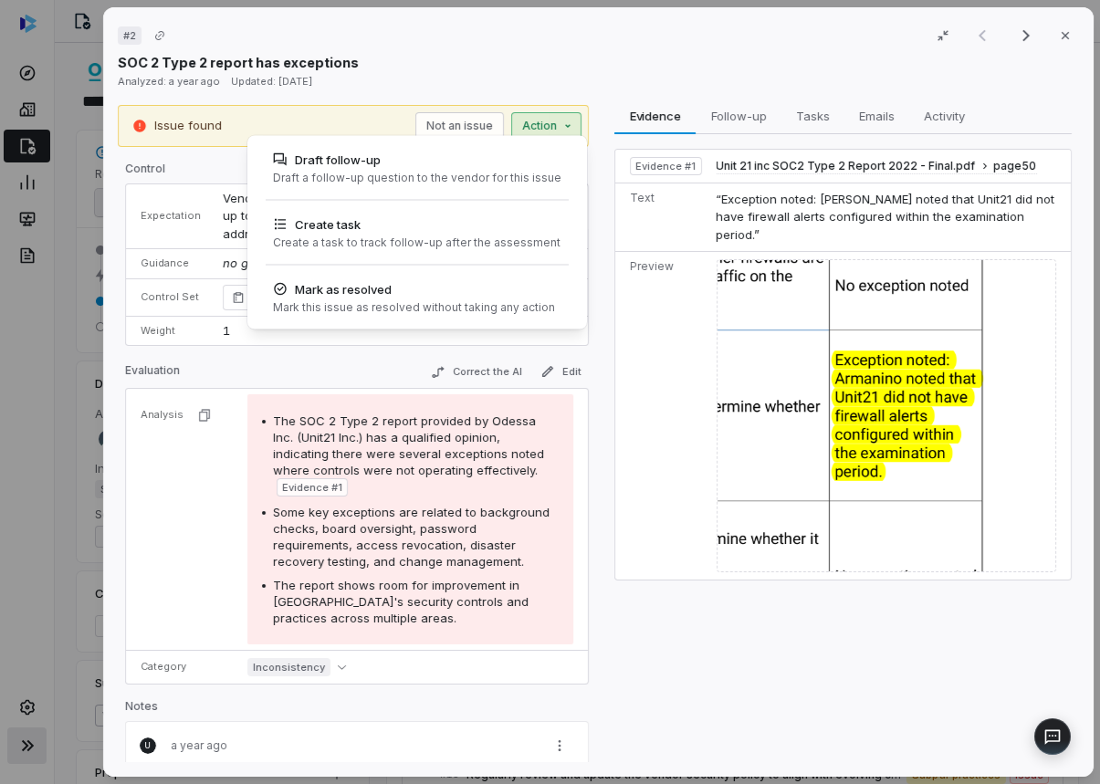
click at [535, 121] on div "# 2 Result 1 of 5 Close SOC 2 Type 2 report has exceptions Analyzed: a year ago…" at bounding box center [550, 392] width 1100 height 784
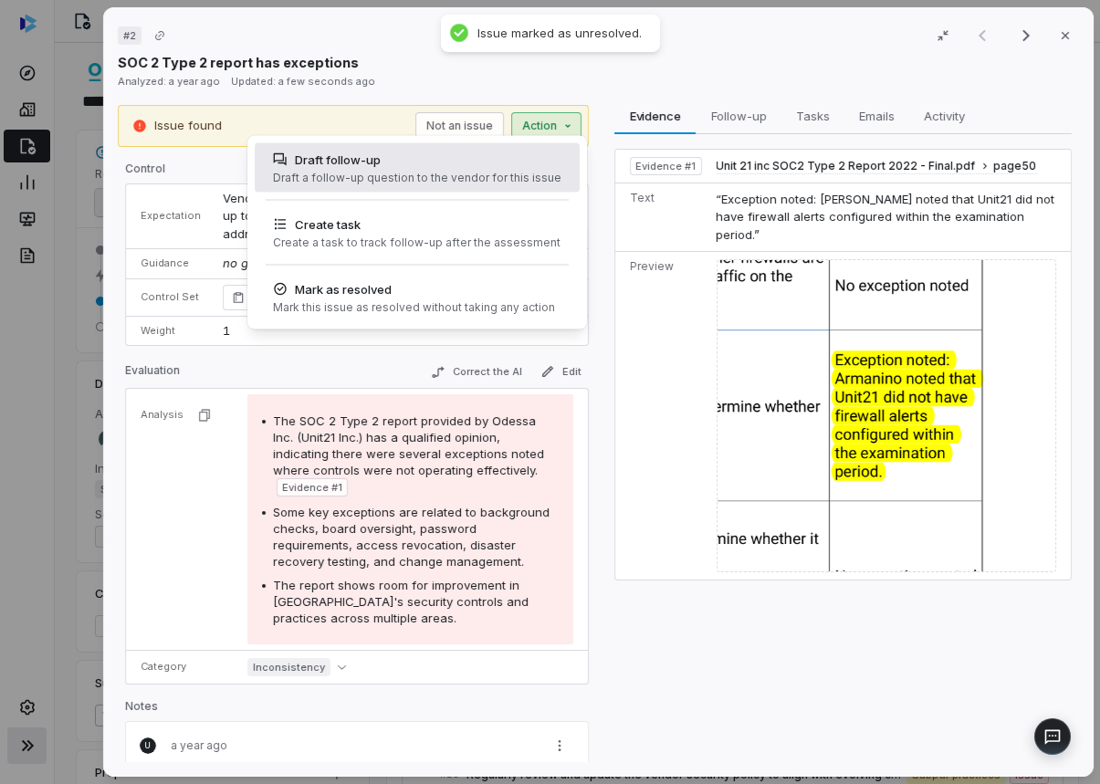
click at [512, 160] on div "Draft follow-up" at bounding box center [417, 160] width 288 height 18
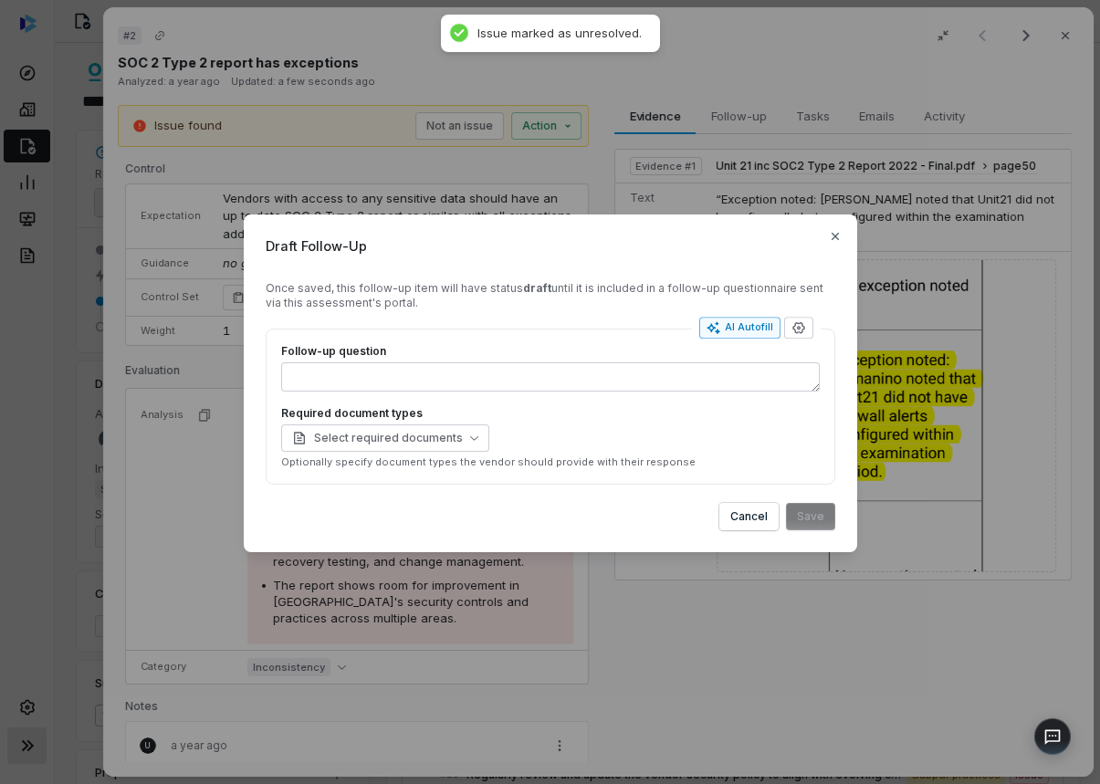
click at [741, 336] on button "AI Autofill" at bounding box center [739, 328] width 81 height 22
type textarea "*"
type textarea "****"
type textarea "*"
type textarea "**********"
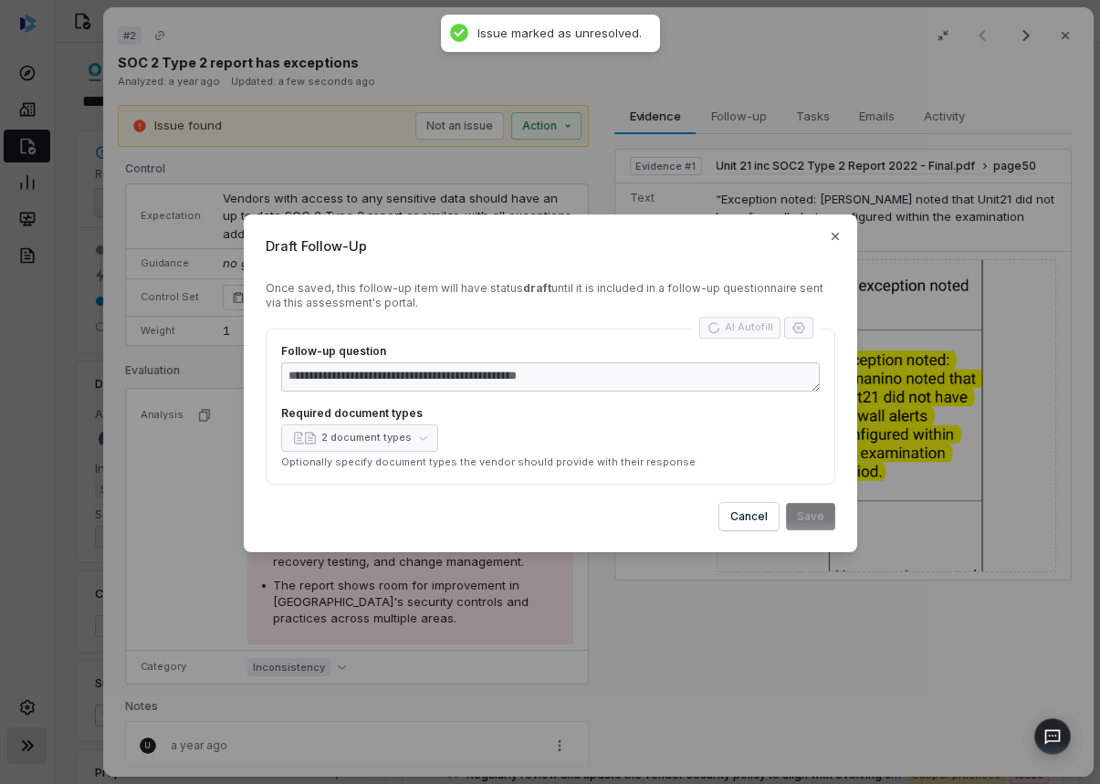
type textarea "*"
type textarea "**********"
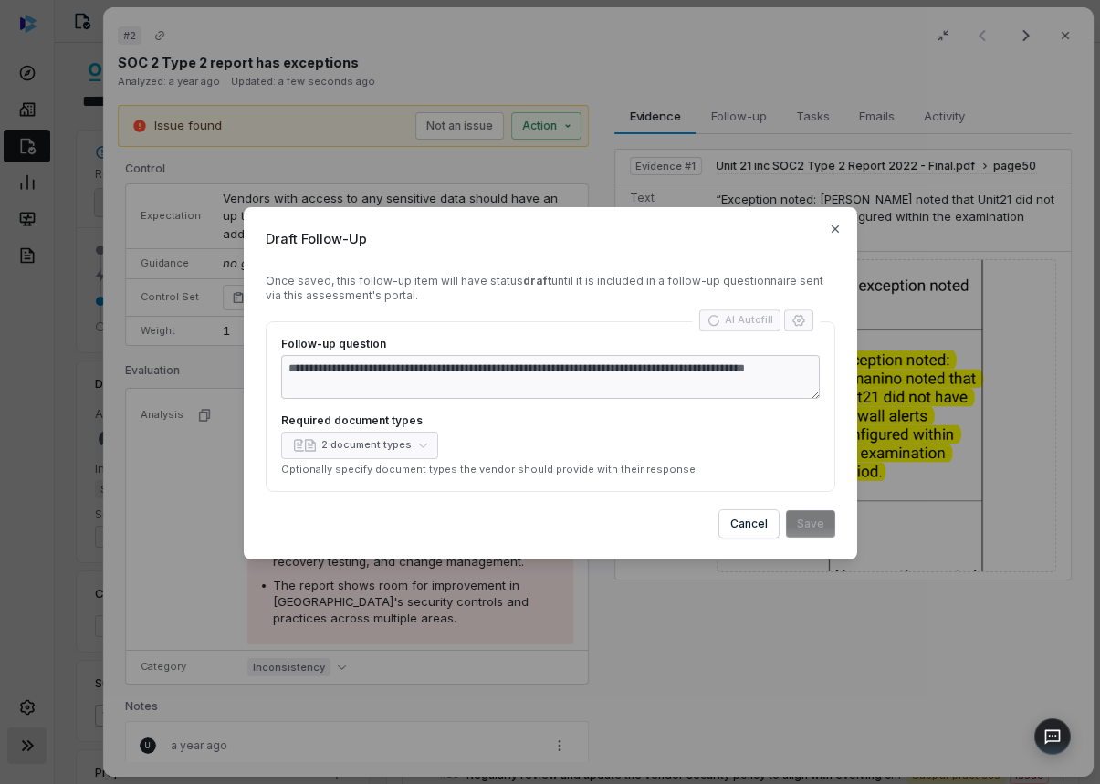
type textarea "*"
type textarea "**********"
type textarea "*"
type textarea "**********"
type textarea "*"
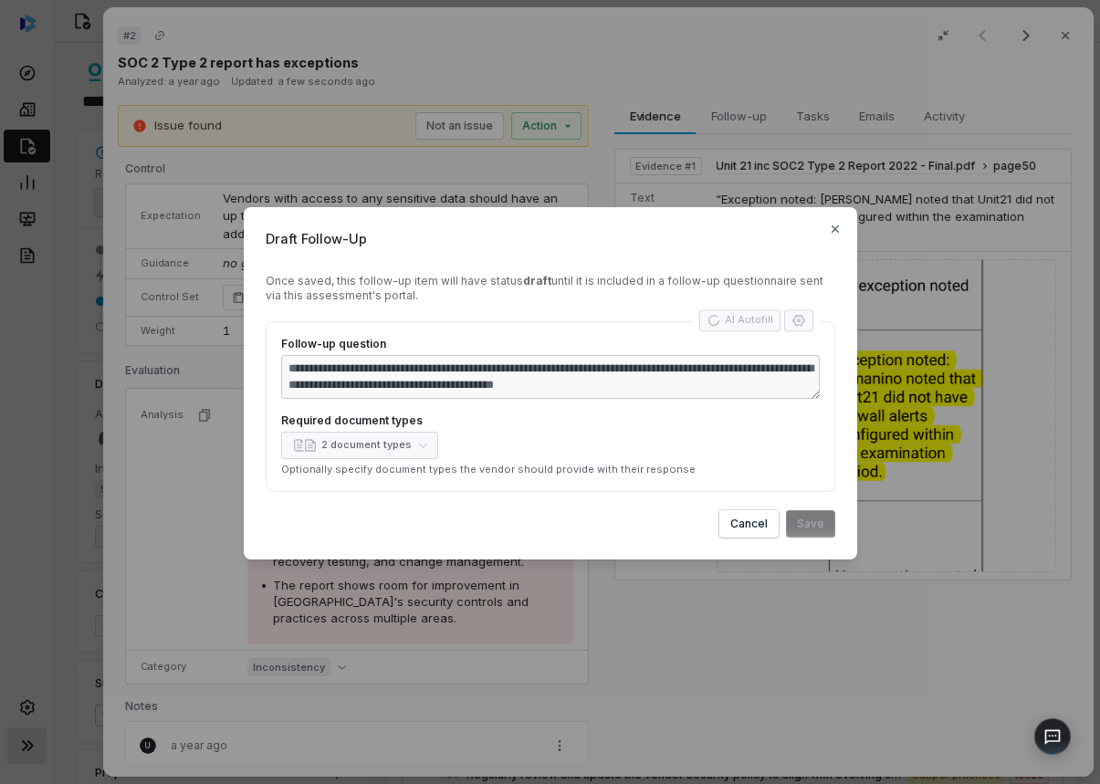
type textarea "**********"
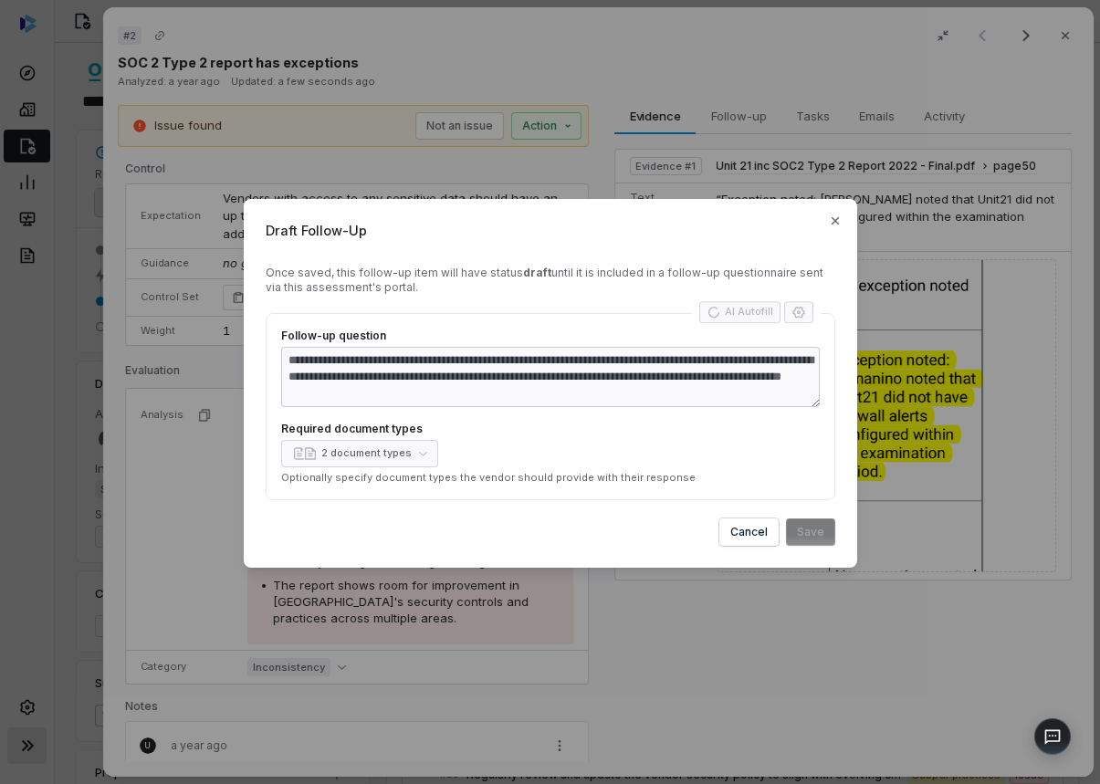
type textarea "*"
type textarea "**********"
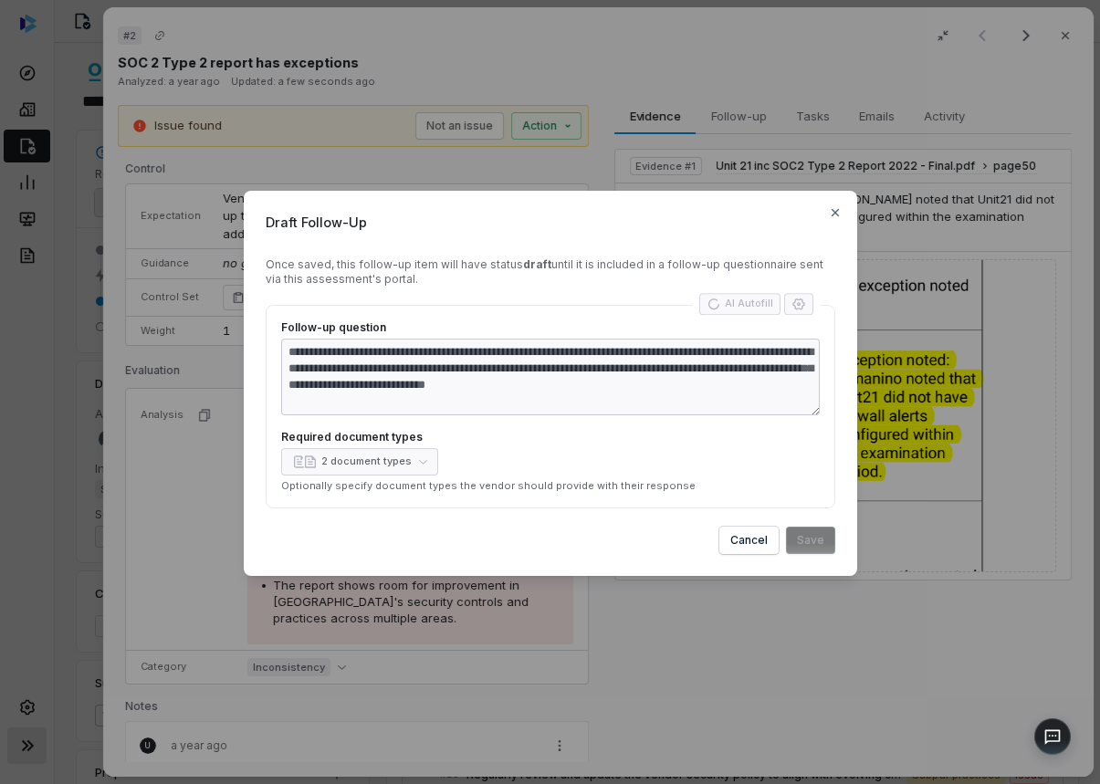
type textarea "*"
type textarea "**********"
type textarea "*"
type textarea "**********"
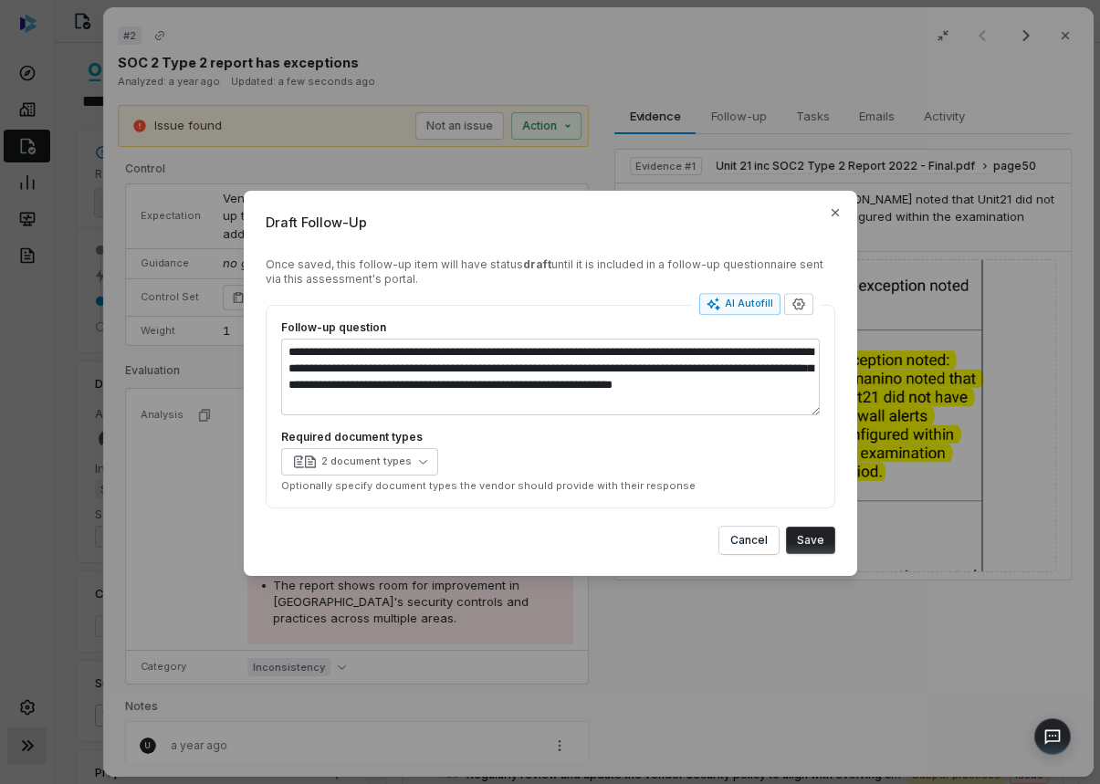
type textarea "*"
